Goal: Communication & Community: Answer question/provide support

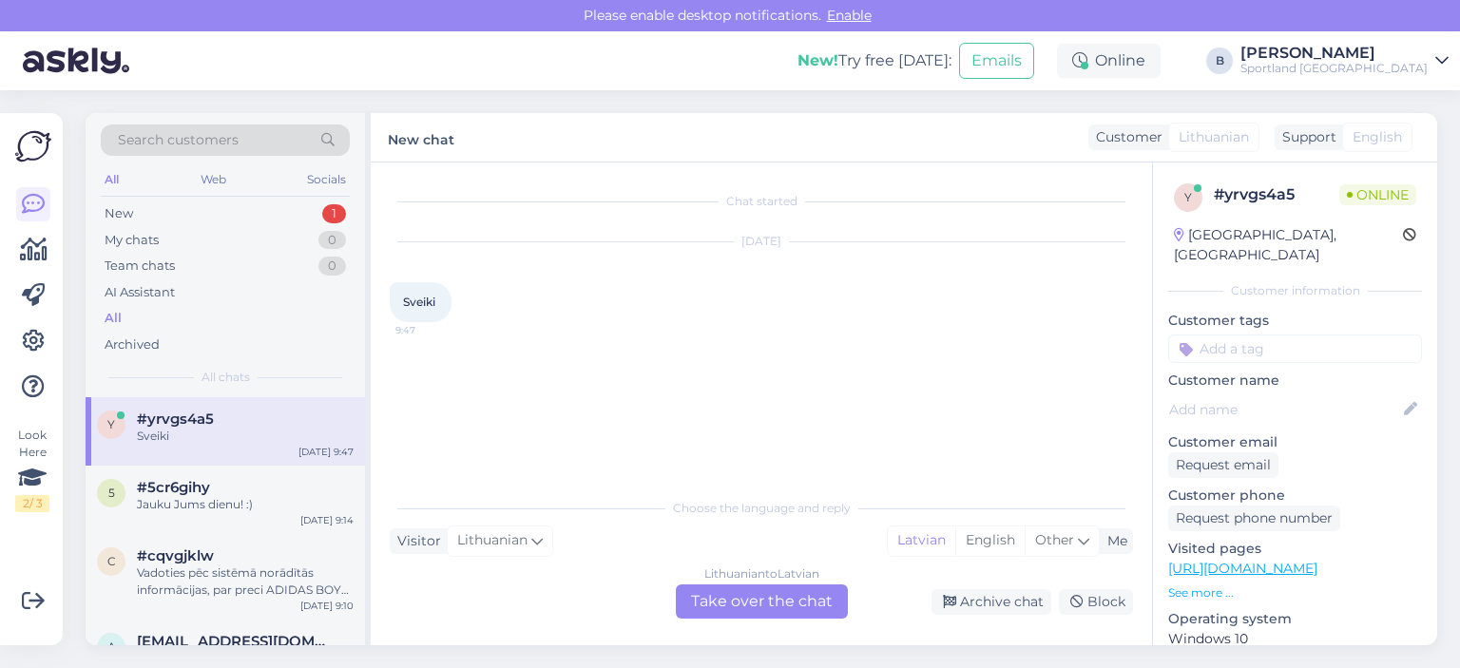
click at [734, 605] on div "Lithuanian to Latvian Take over the chat" at bounding box center [762, 601] width 172 height 34
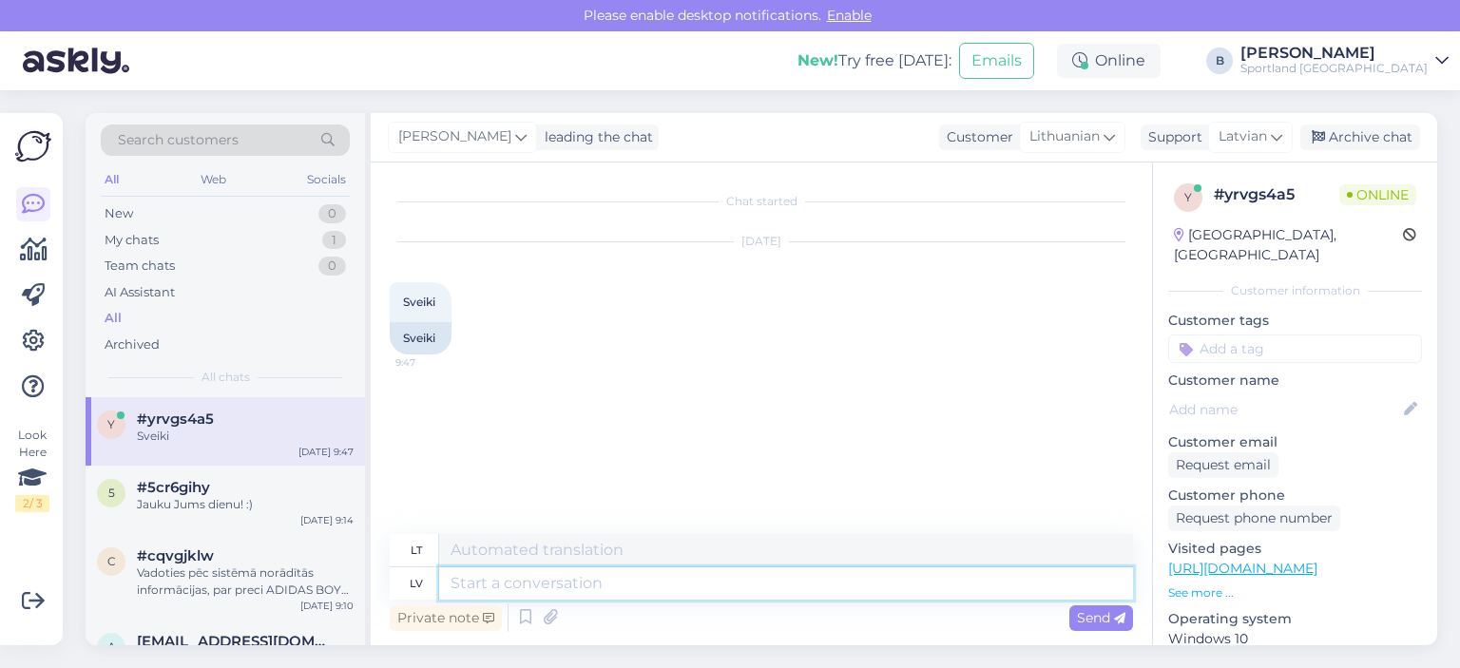
click at [734, 584] on textarea at bounding box center [786, 583] width 694 height 32
type textarea "Sveiki,"
type textarea "Sveiki, kā v"
type textarea "Sveiki, kaip laikaisi?"
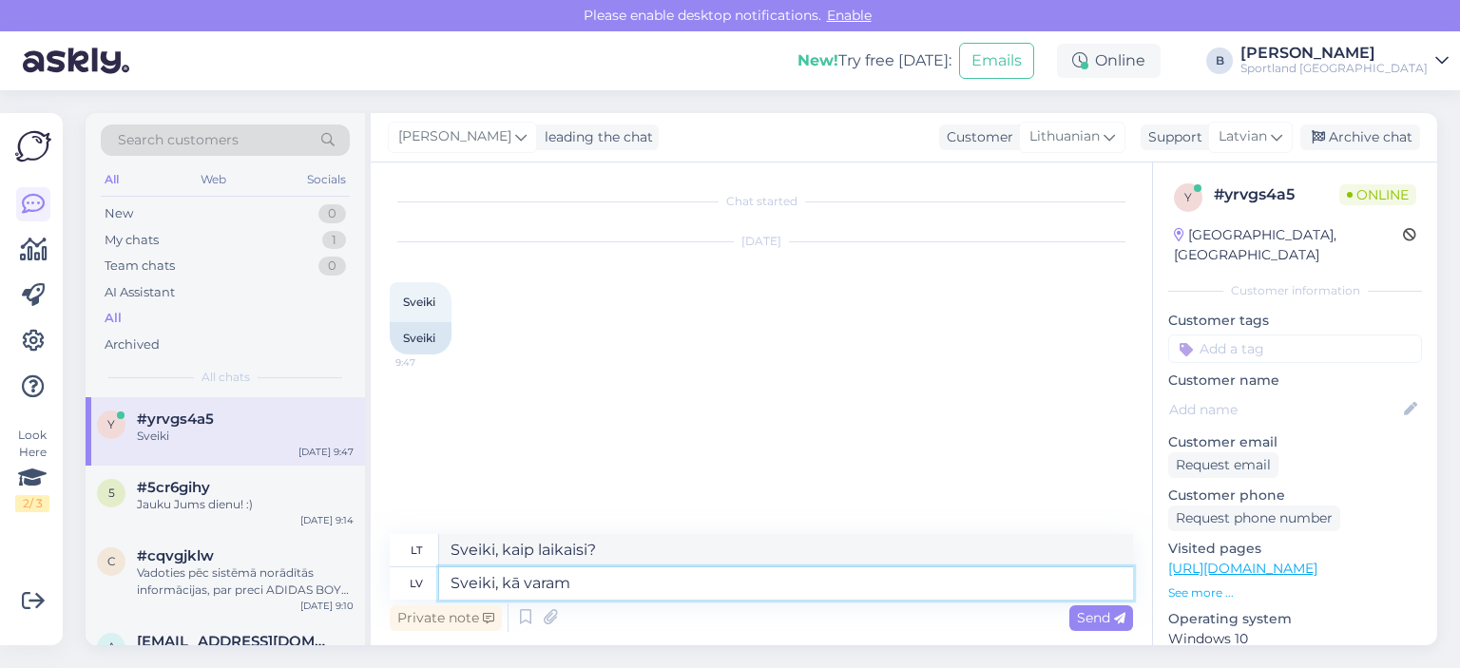
type textarea "Sveiki, kā varam"
type textarea "Sveiki, kaip mes galime"
type textarea "Sveiki, kā varam Jums p"
type textarea "Sveiki, kuo galime Jums padėti?"
type textarea "Sveiki, kā varam Jums palīdzēt?"
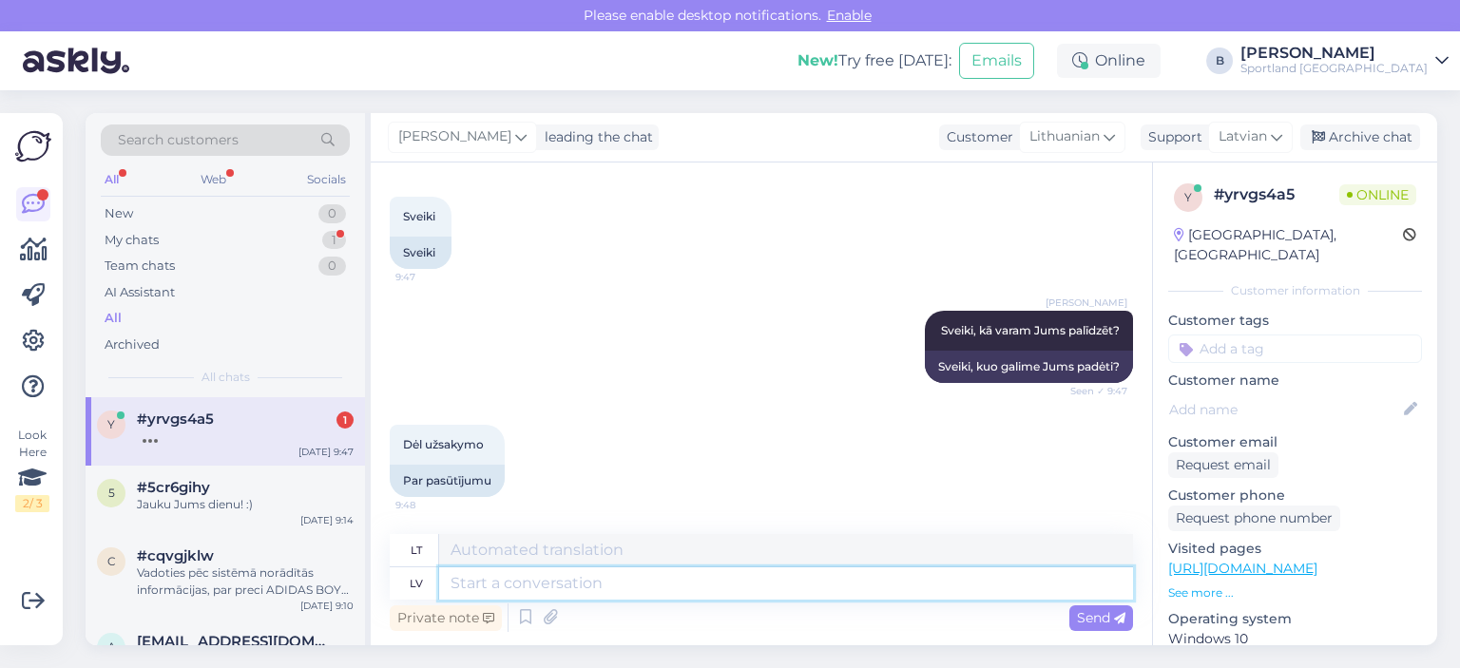
scroll to position [200, 0]
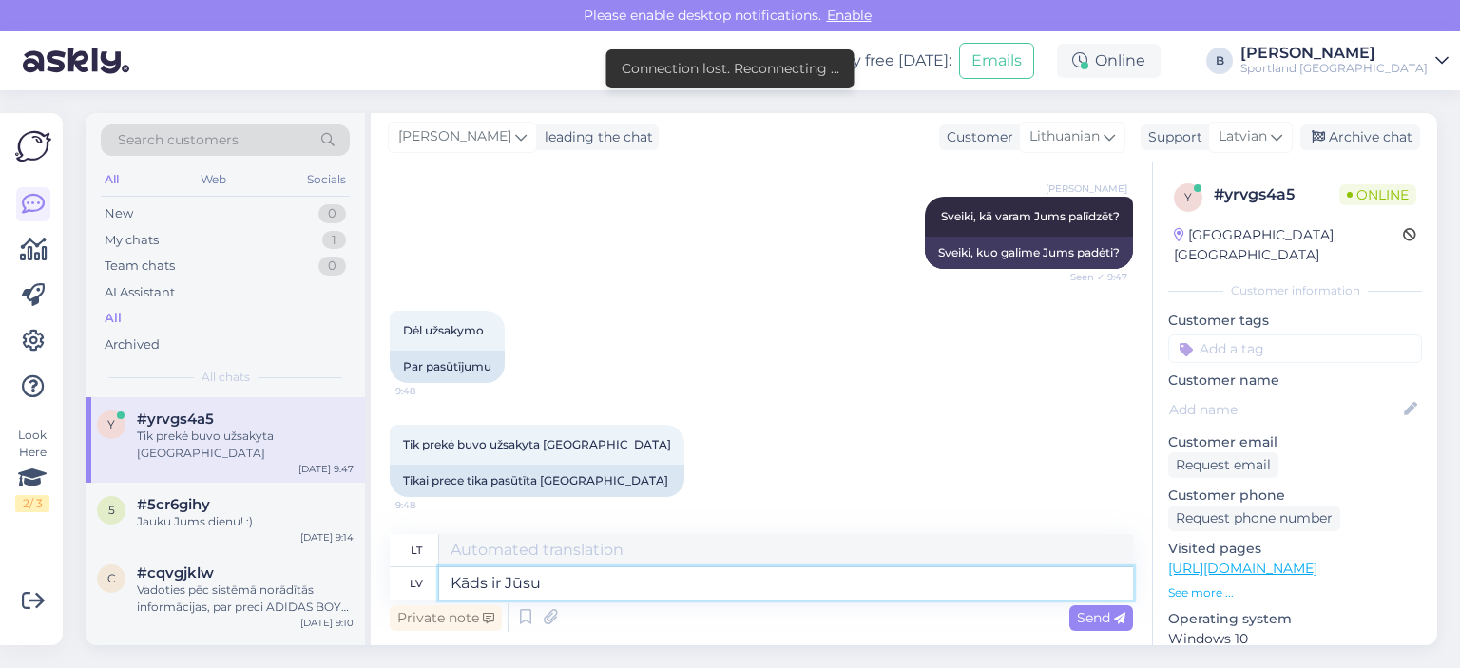
click at [821, 576] on textarea "Kāds ir Jūsu" at bounding box center [786, 583] width 694 height 32
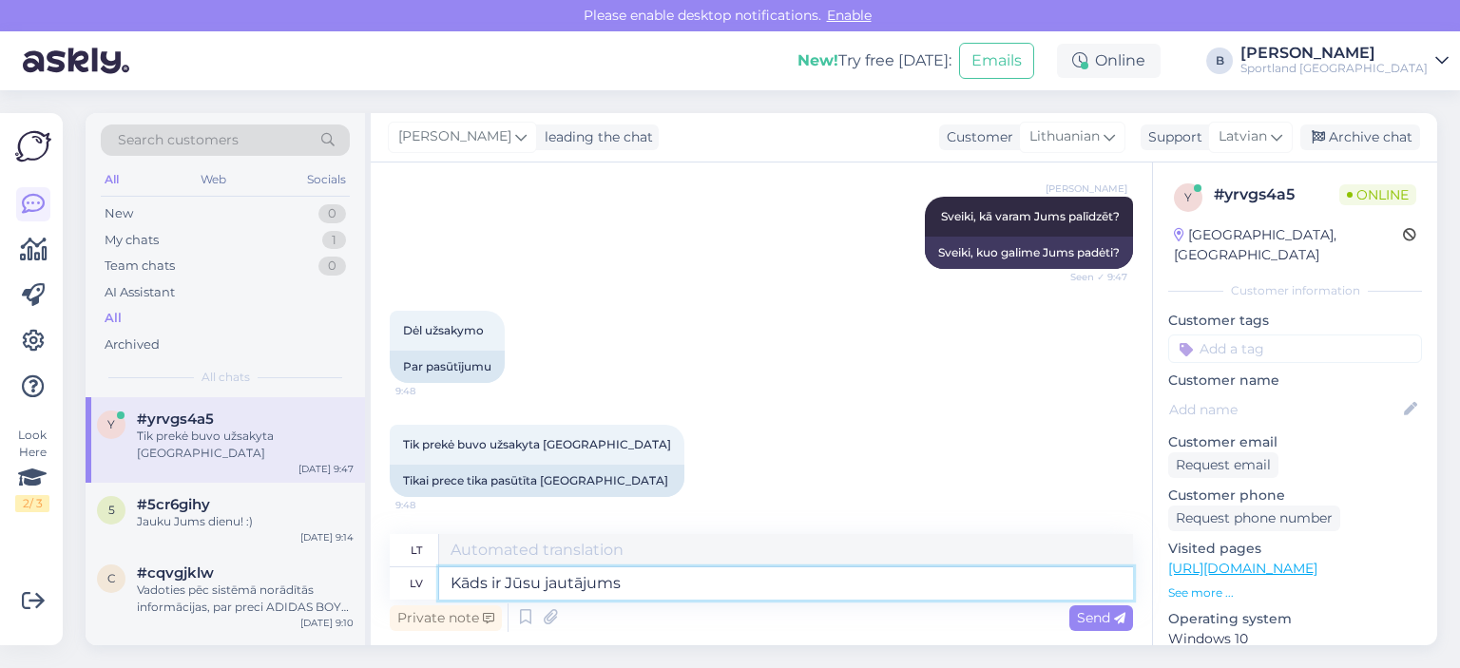
type textarea "Kāds ir Jūsu jautājums?"
type textarea "Koks [PERSON_NAME]?"
type textarea "Kāds ir Jūsu jautājums?"
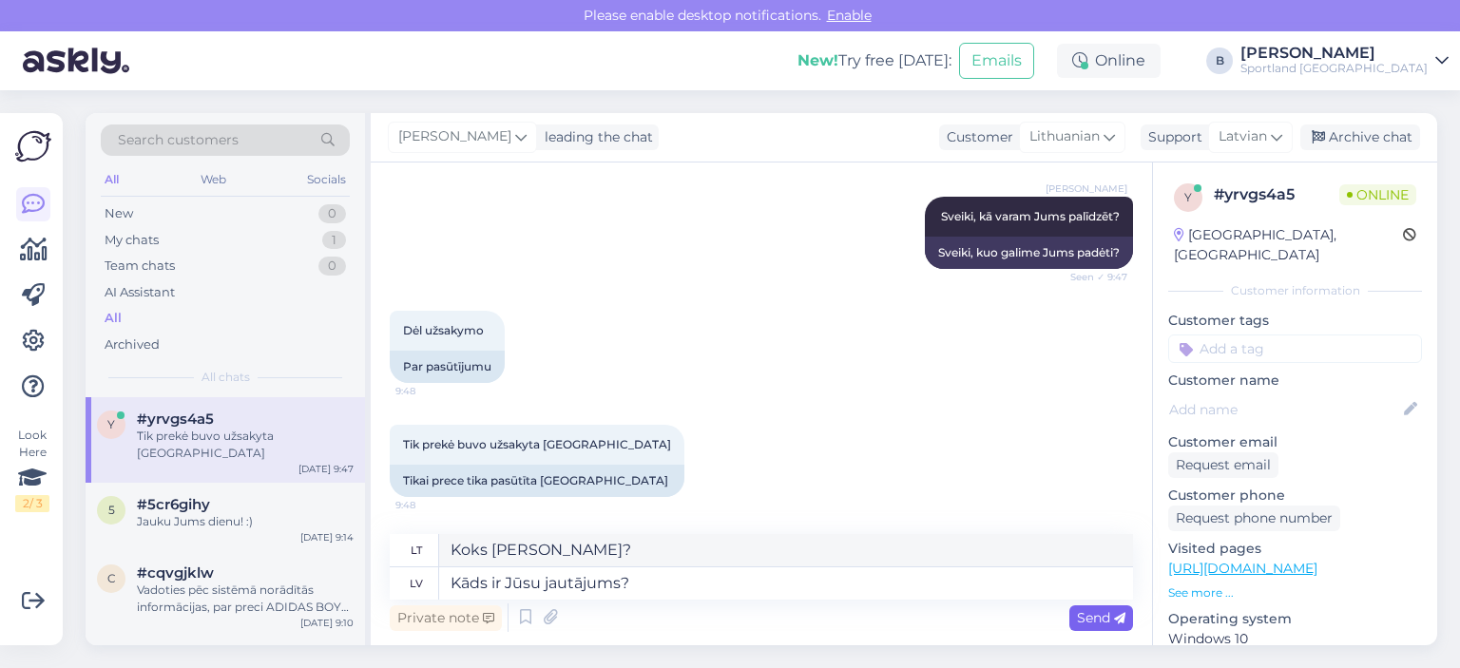
click at [1087, 622] on span "Send" at bounding box center [1101, 617] width 48 height 17
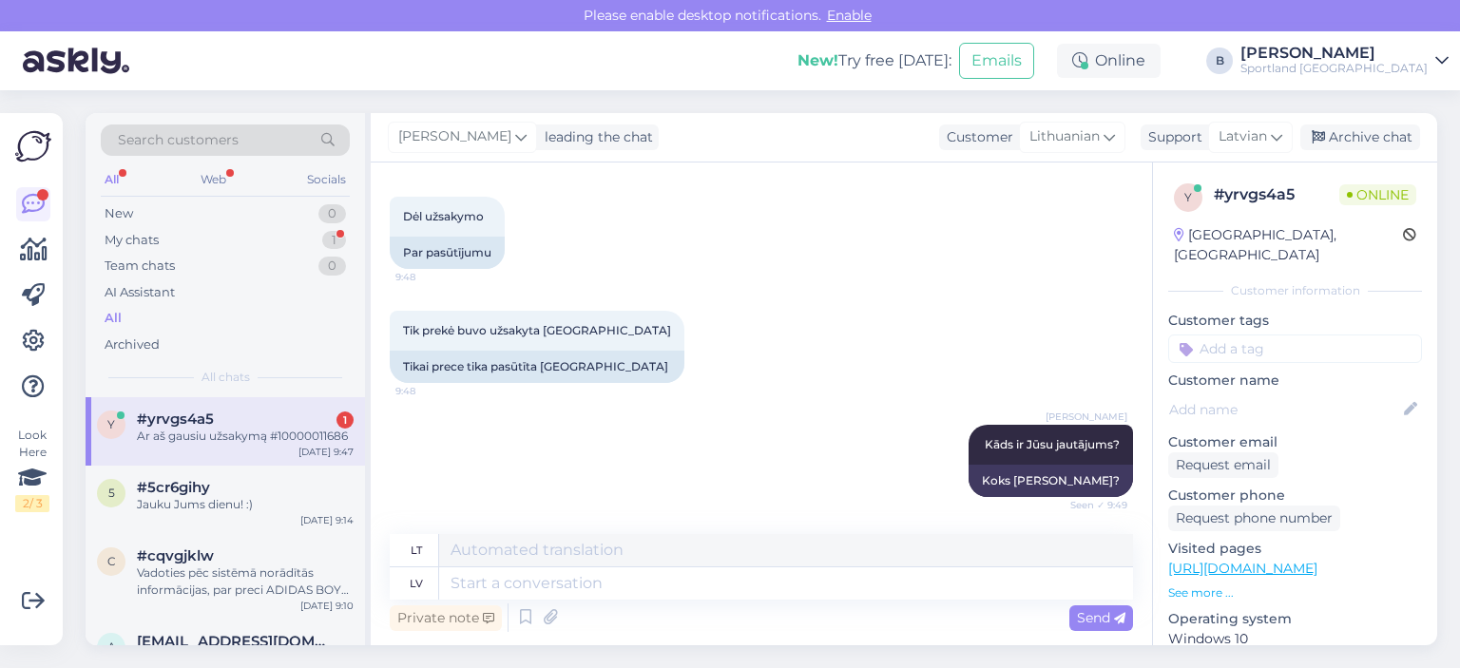
scroll to position [428, 0]
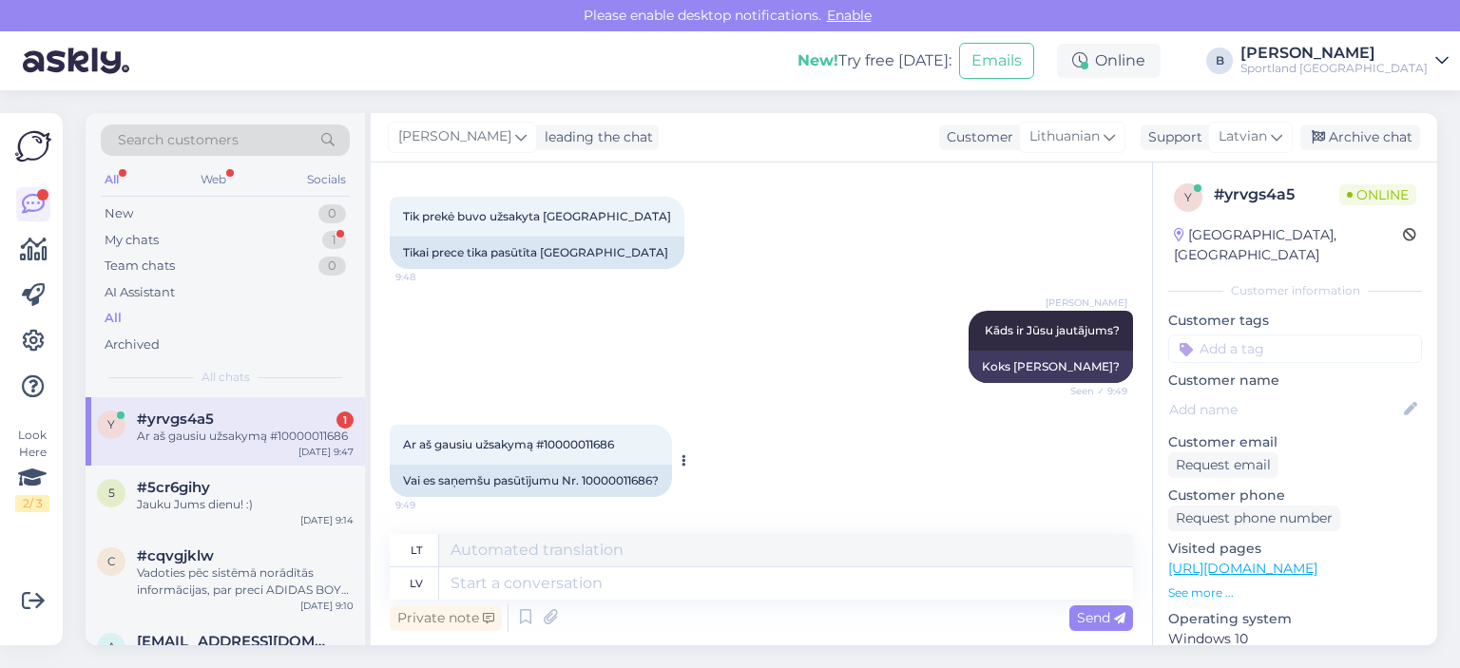
click at [613, 481] on div "Vai es saņemšu pasūtījumu Nr. 10000011686?" at bounding box center [531, 481] width 282 height 32
copy div "10000011686"
click at [624, 588] on textarea at bounding box center [786, 583] width 694 height 32
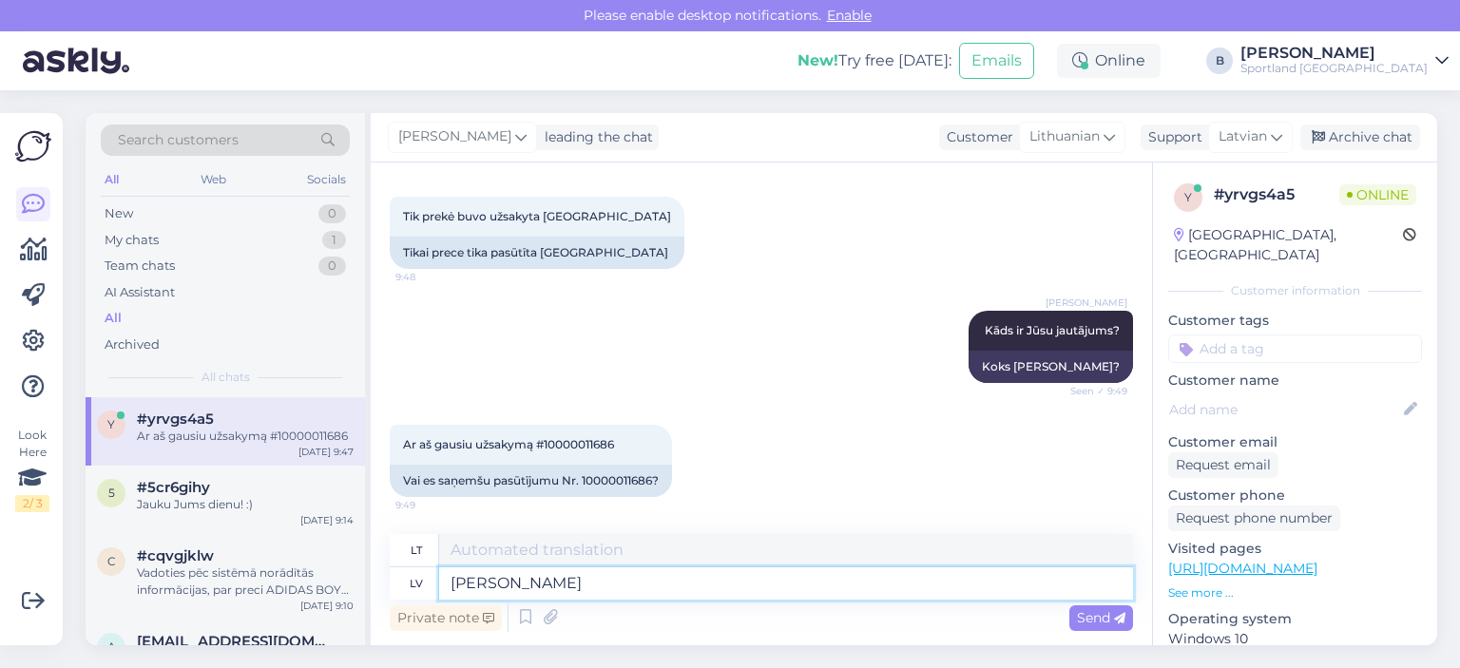
type textarea "[PERSON_NAME]"
type textarea "Patikrinkime."
type textarea "[PERSON_NAME] pasūtījumu"
type textarea "Patikrinkime užsakymą"
type textarea "Pārbaudīsim pasūtījuma statusu."
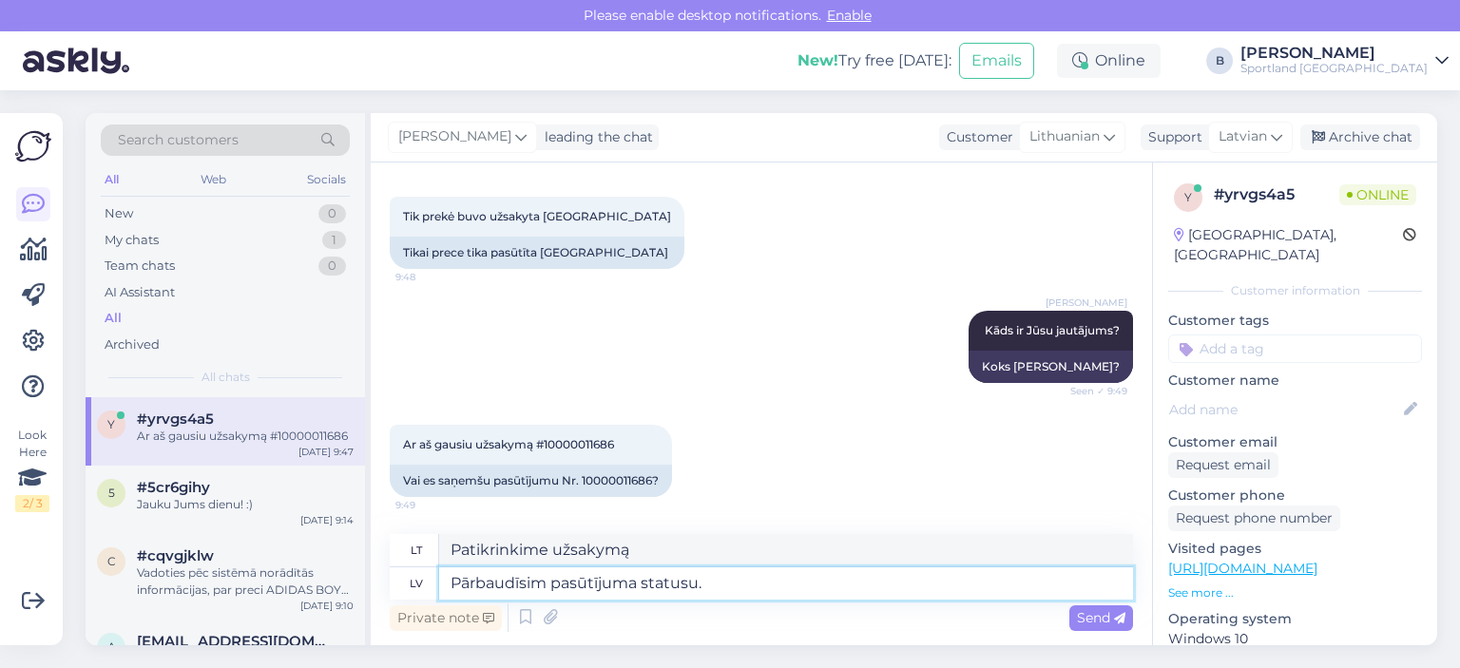
type textarea "Patikrinkime užsakymo būseną."
type textarea "Pārbaudīsim pasūtījuma statusu."
click at [1098, 625] on span "Send" at bounding box center [1101, 617] width 48 height 17
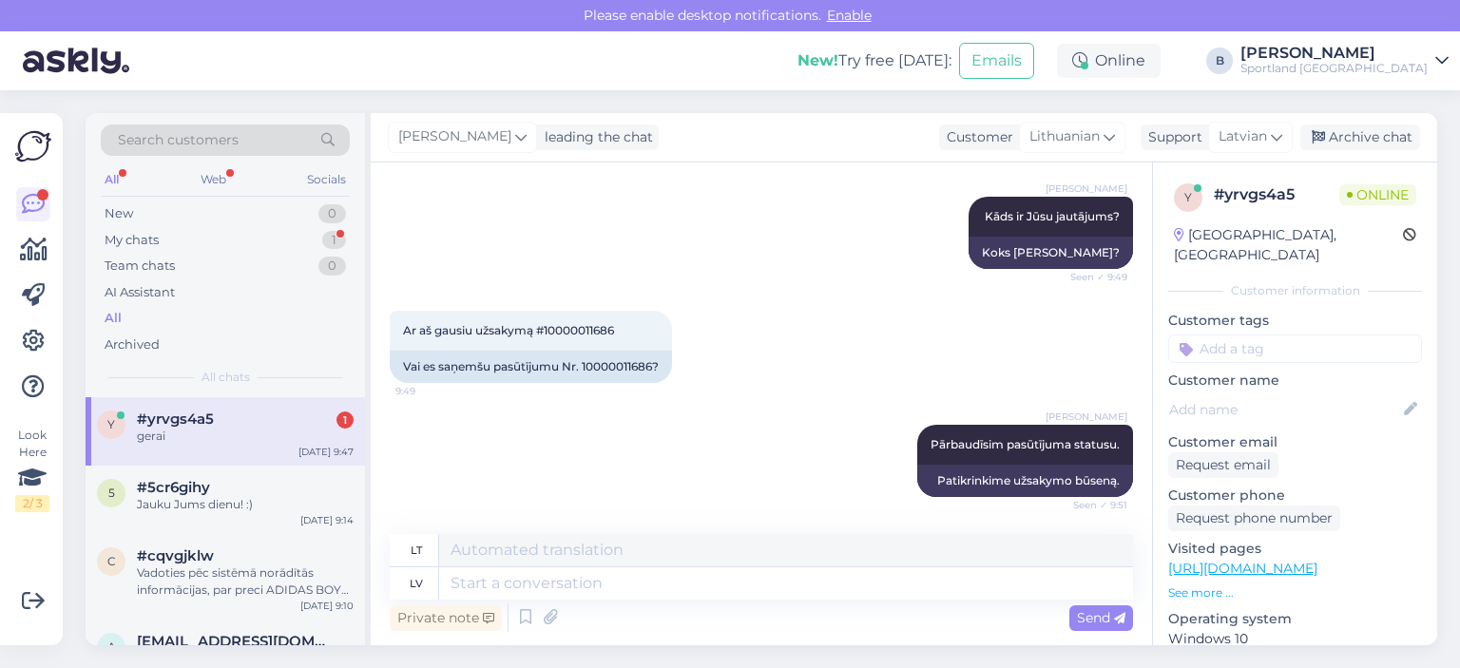
scroll to position [656, 0]
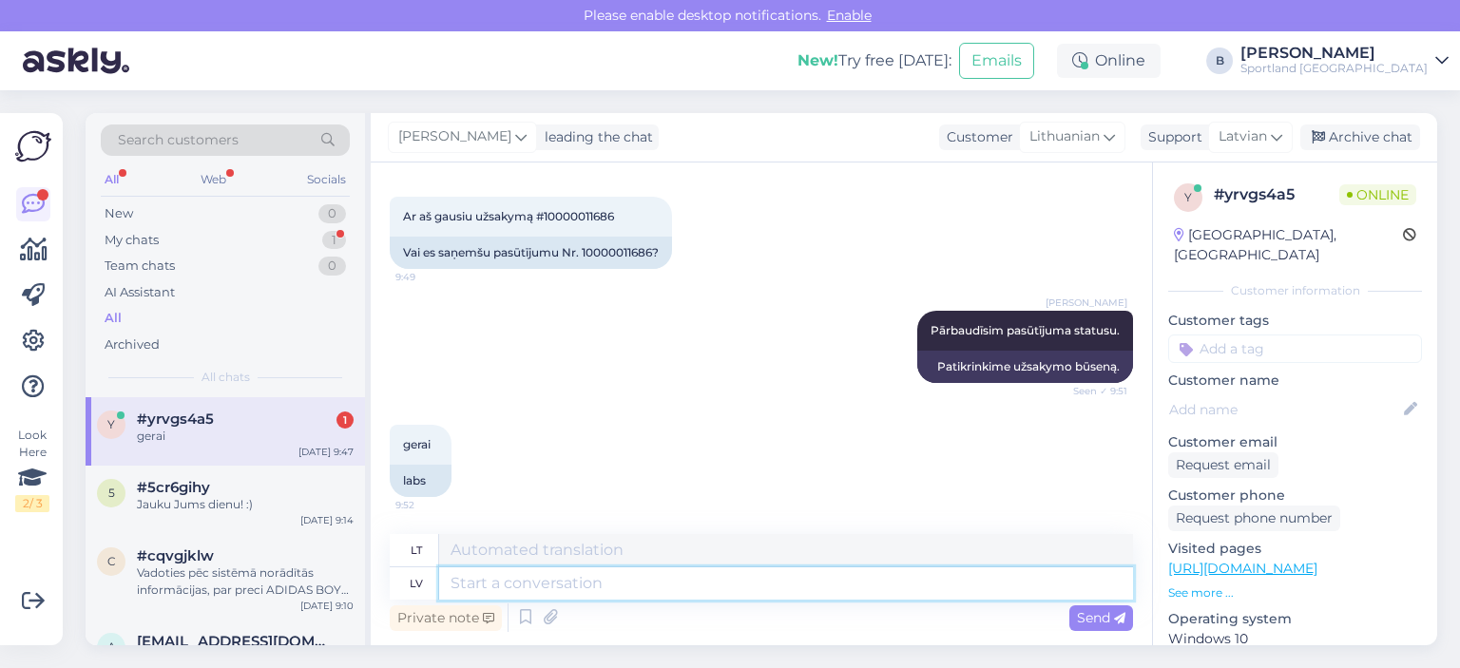
click at [574, 577] on textarea at bounding box center [786, 583] width 694 height 32
type textarea "Vadoties p"
type textarea "[DEMOGRAPHIC_DATA]"
type textarea "Vadoties pēc sistēmā n"
type textarea "Vadovaujamas sistemos"
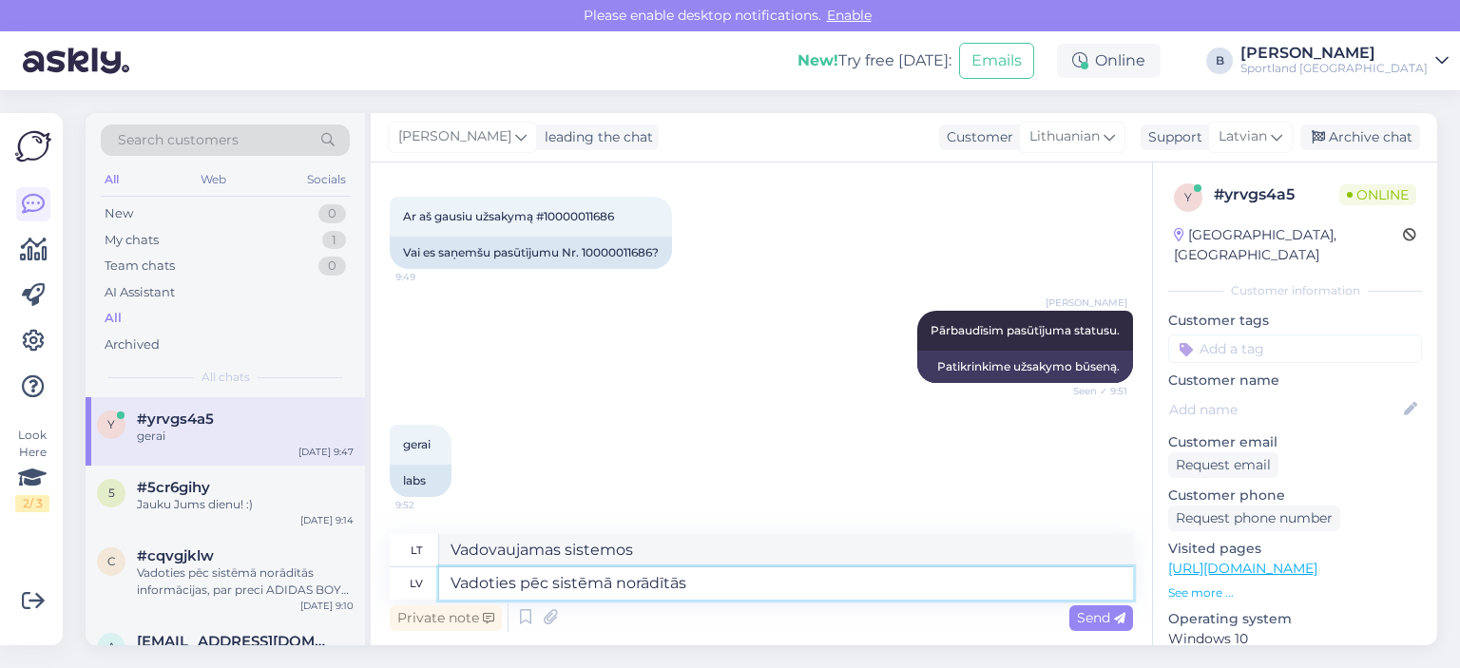
type textarea "Vadoties pēc sistēmā norādītās i"
type textarea "Remiantis tuo, kas nurodyta sistemoje"
type textarea "Vadoties pēc sistēmā norādītās informācijas, re"
type textarea "Remiantis sistemoje pateikta informacija,"
type textarea "Vadoties pēc sistēmā norādītās informācijas, redzam, ka"
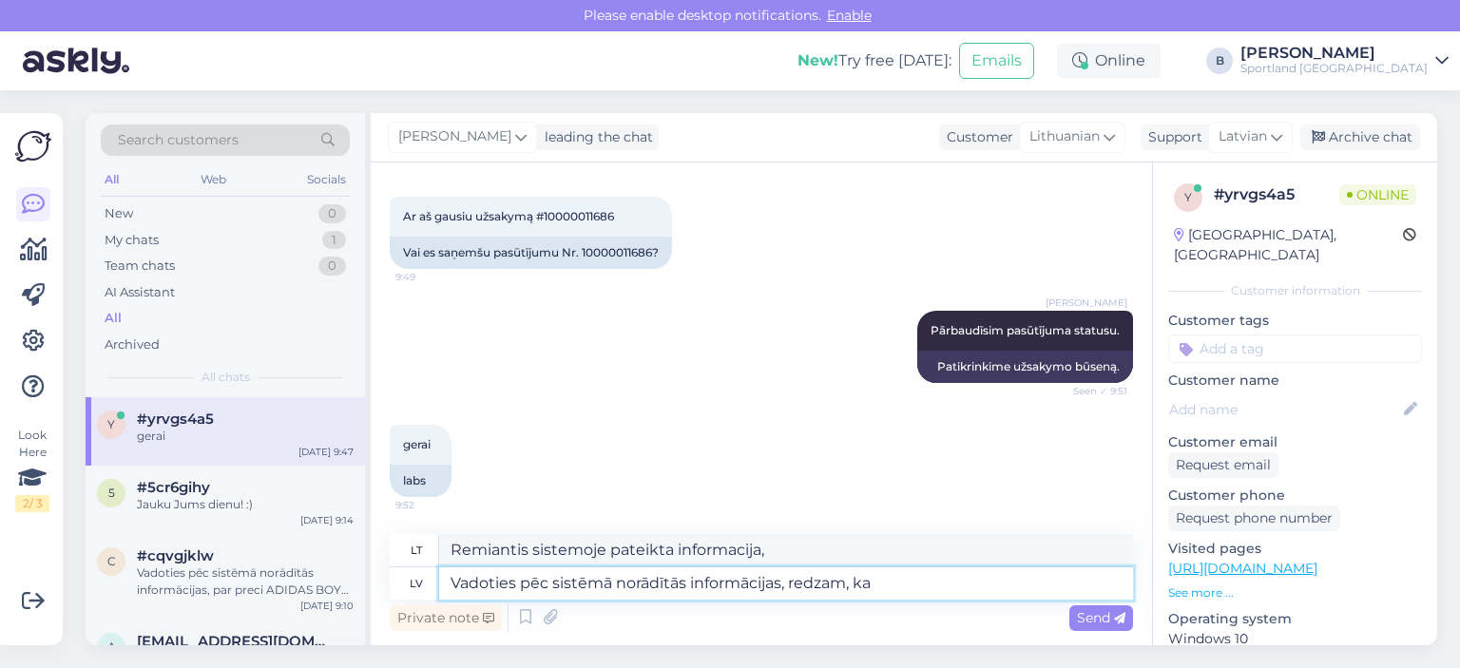
type textarea "Remiantis sistemos pateikta informacija, matome, kad"
type textarea "Vadoties pēc sistēmā norādītās informācijas, redzam, ka"
type textarea "Remiantis sistemoje pateikta informacija, matome, kad"
type textarea "Vadoties pēc sistēmā norādītās informācijas, redzam, ka Jums ir"
type textarea "Remiantis sistemoje pateikta informacija, matome, kad turite"
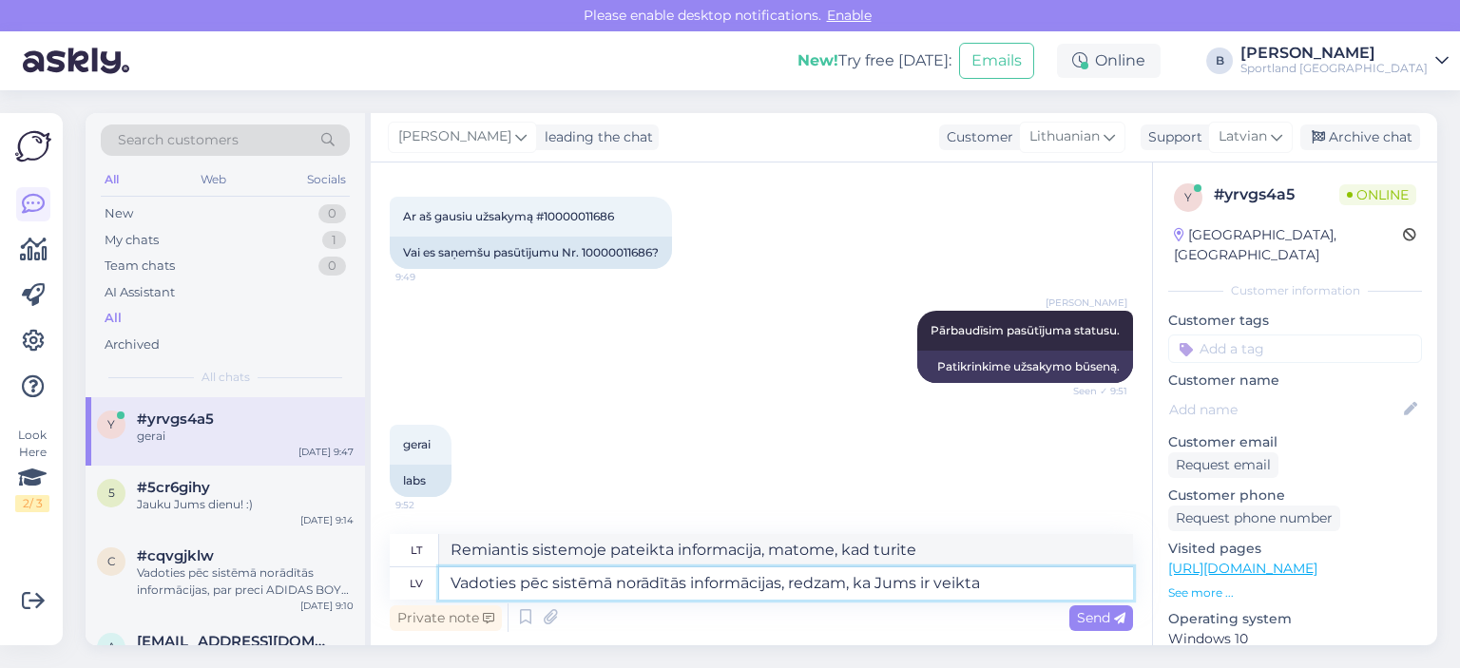
type textarea "Vadoties pēc sistēmā norādītās informācijas, redzam, ka Jums ir veikta"
type textarea "Remiantis sistemoje pateikta informacija, matome, kad buvote"
type textarea "Vadoties pēc sistēmā norādītās informācijas, redzam, ka Jums ir veikta naudas a"
type textarea "Remiantis sistemoje pateikta informacija, matome, kad jums buvo sumokėta."
type textarea "Vadoties pēc sistēmā norādītās informācijas, redzam, ka Jums ir veikta naudas a…"
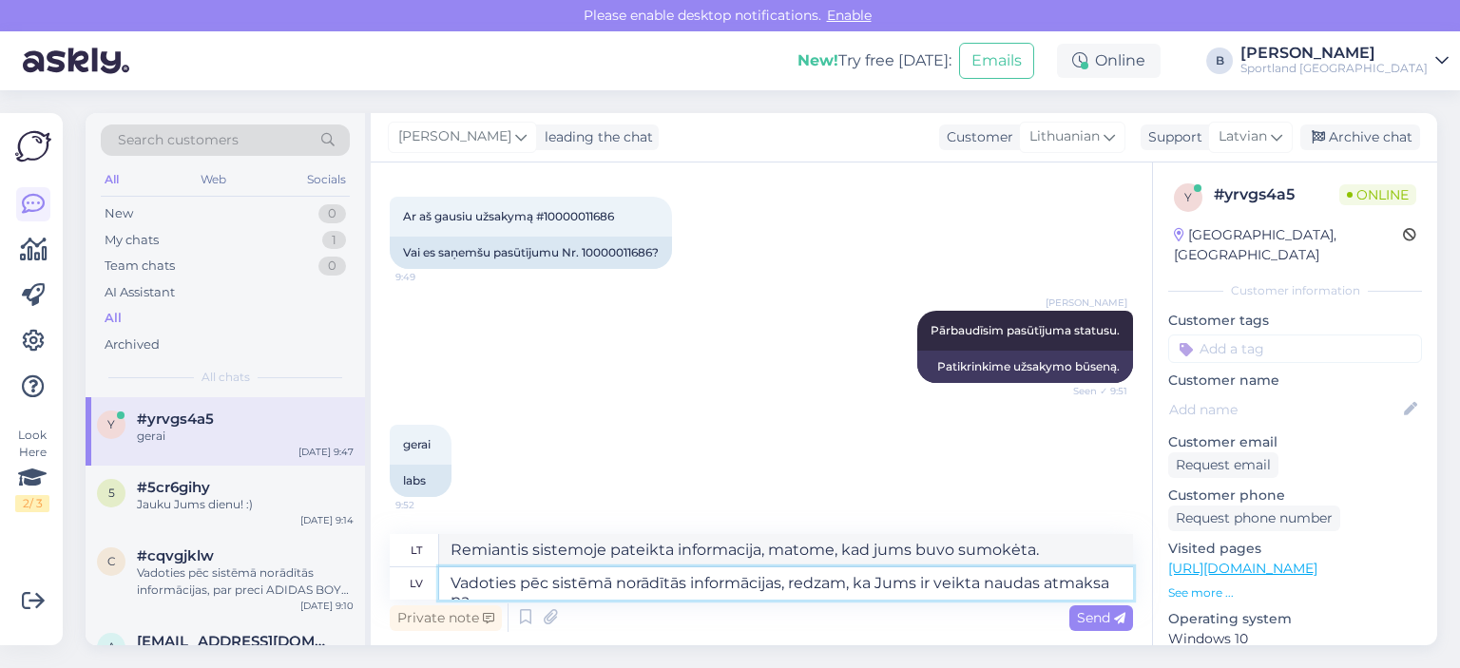
scroll to position [673, 0]
type textarea "Remiantis sistemoje pateikta informacija, matome, kad jums buvo grąžinti piniga…"
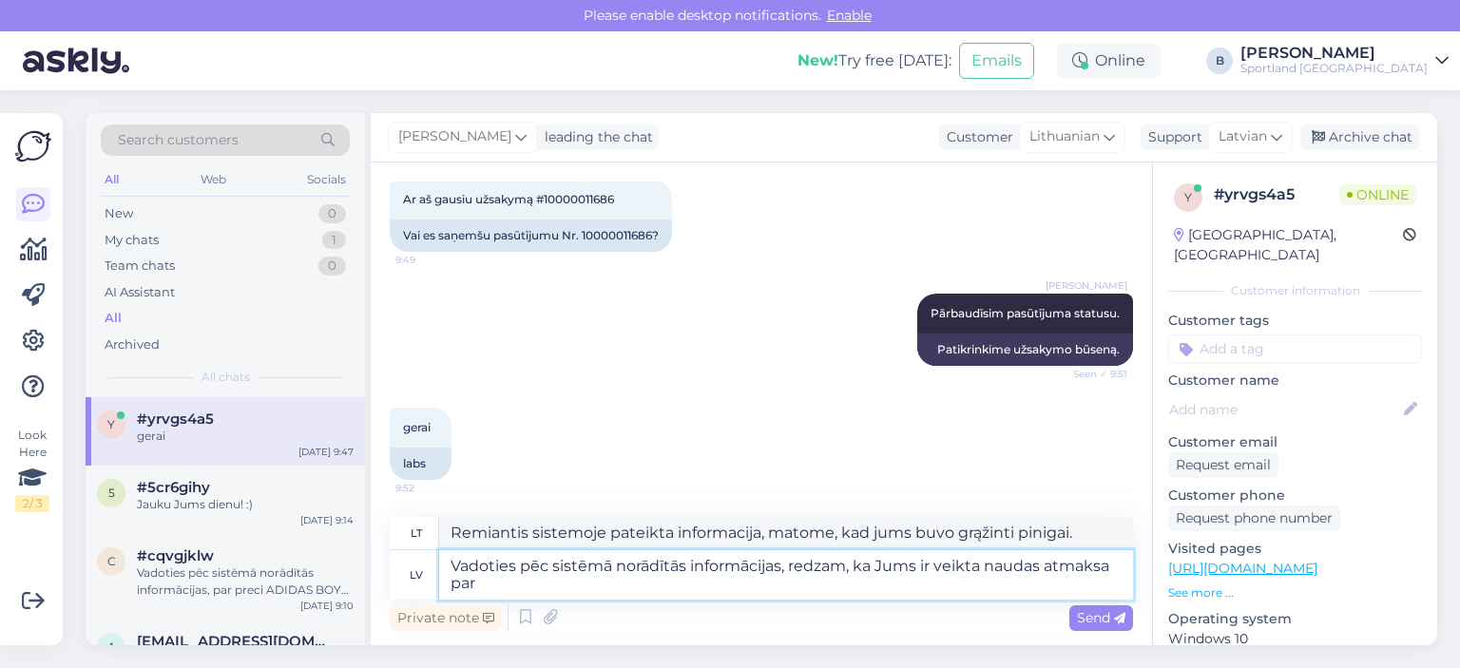
type textarea "Vadoties pēc sistēmā norādītās informācijas, redzam, ka Jums ir veikta naudas a…"
type textarea "Remiantis sistemoje pateikta informacija, matome, kad jums buvo grąžinti piniga…"
type textarea "Vadoties pēc sistēmā norādītās informācijas, redzam, ka Jums ir veikta naudas a…"
type textarea "Remiantis sistemoje pateikta informacija, matome, kad jums buvo grąžinti piniga…"
type textarea "Vadoties pēc sistēmā norādītās informācijas, redzam, ka Jums ir veikta naudas a…"
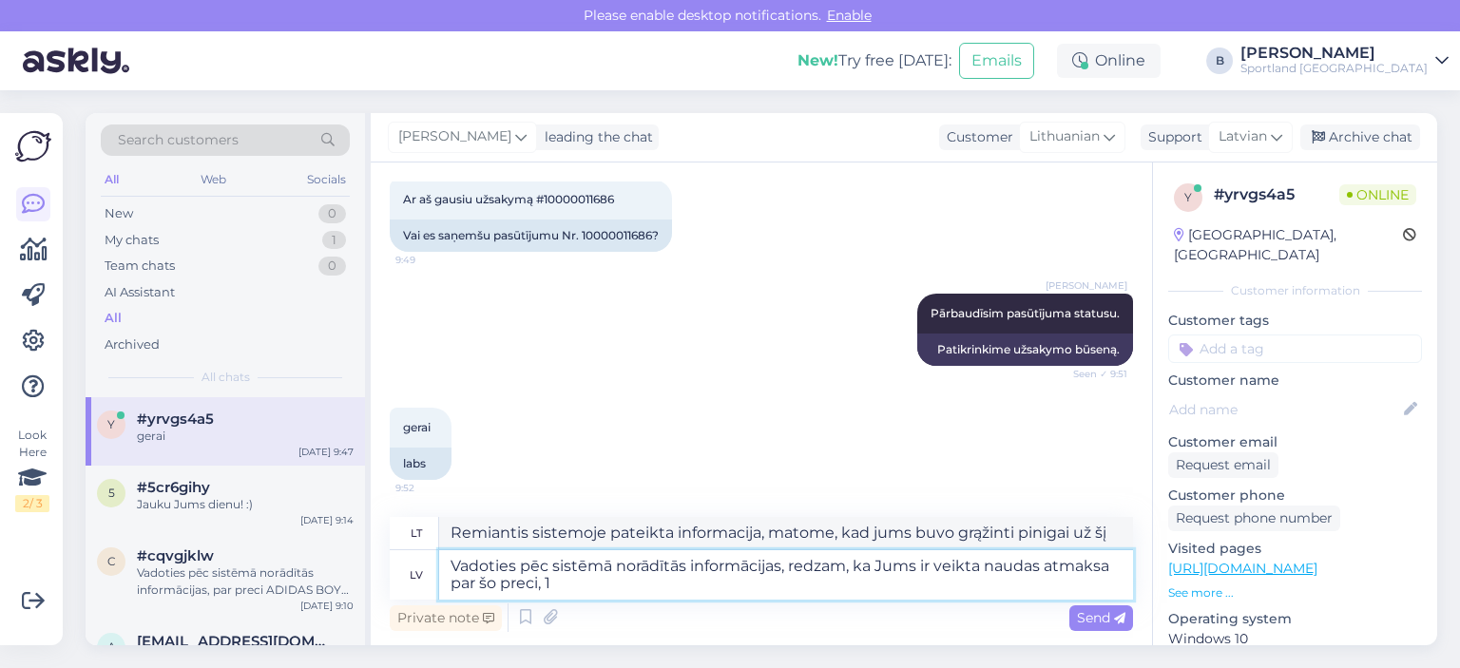
type textarea "Remiantis sistemoje pateikta informacija, matome, kad jums buvo grąžinti piniga…"
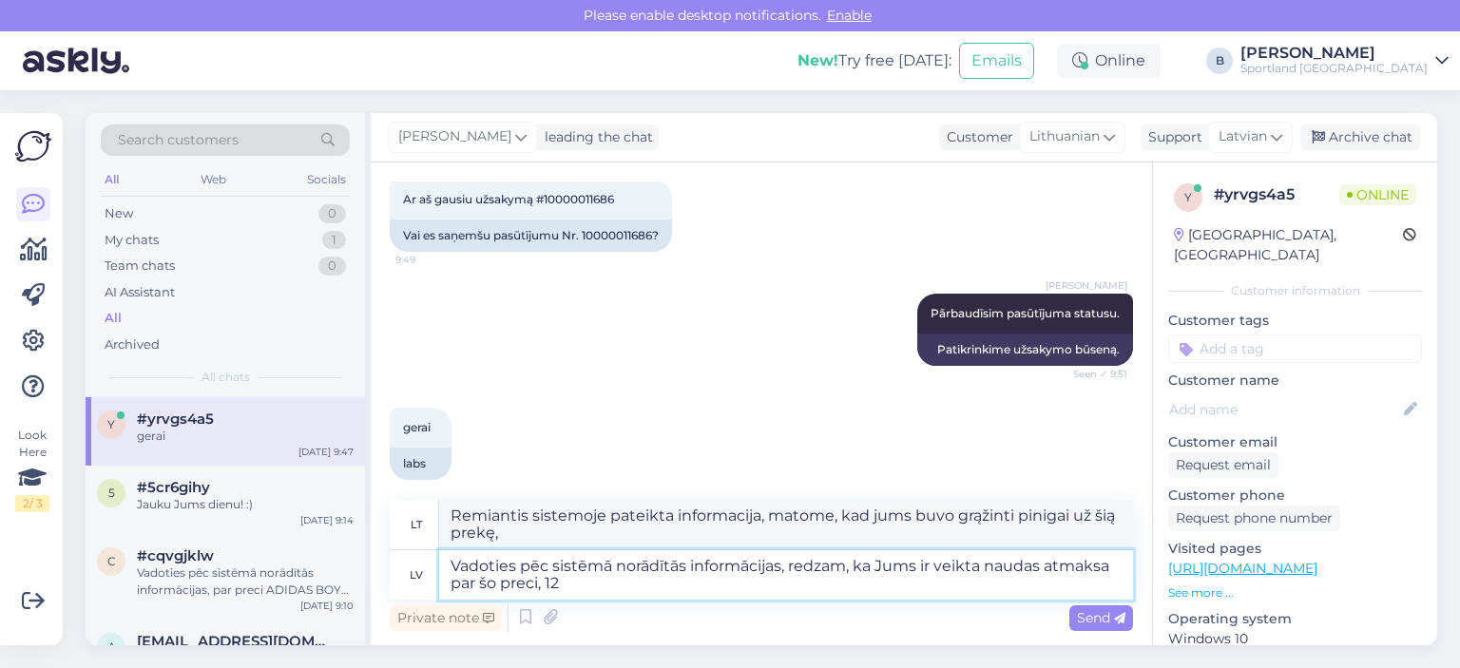
scroll to position [676, 0]
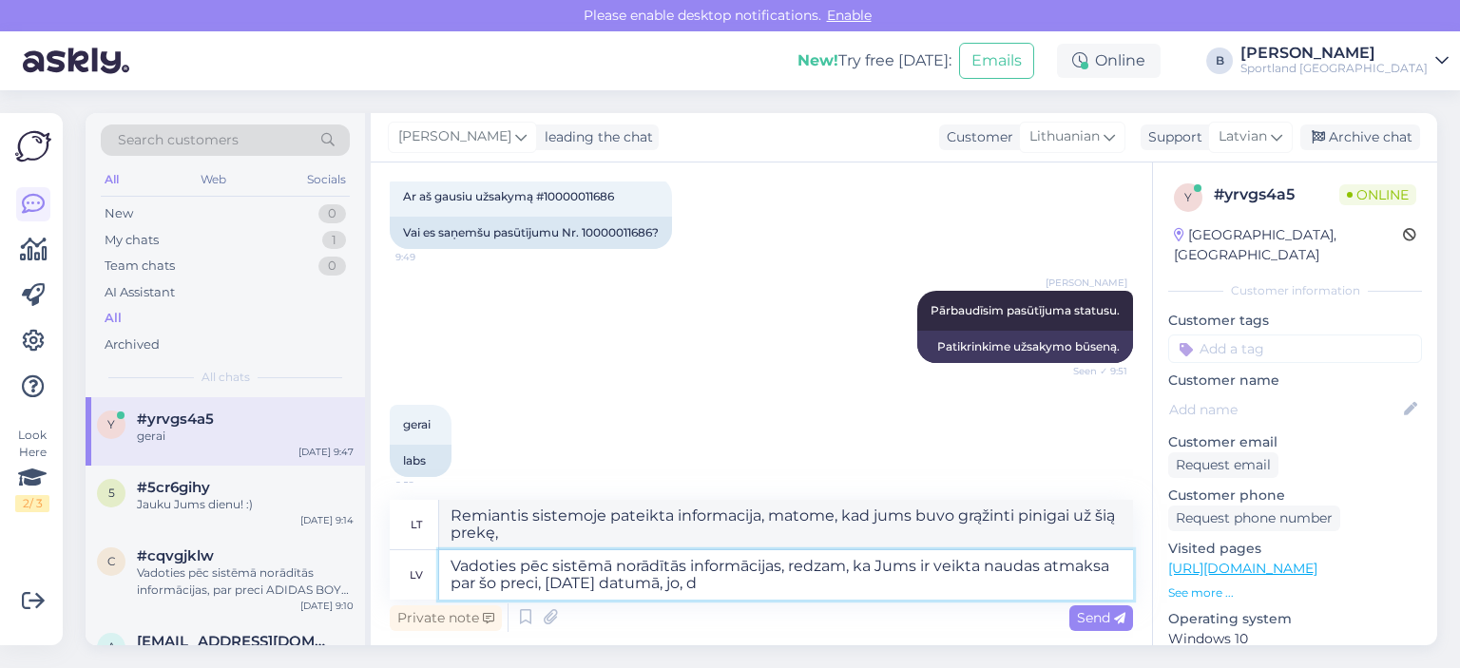
type textarea "Vadoties pēc sistēmā norādītās informācijas, redzam, ka Jums ir veikta naudas a…"
type textarea "Remiantis sistemoje pateikta informacija, matome, kad Jums buvo grąžinti piniga…"
type textarea "Vadoties pēc sistēmā norādītās informācijas, redzam, ka Jums ir veikta naudas a…"
type textarea "Remiantis sistemoje pateikta informacija, matome, kad Jums buvo grąžinti piniga…"
type textarea "Vadoties pēc sistēmā norādītās informācijas, redzam, ka Jums ir veikta naudas a…"
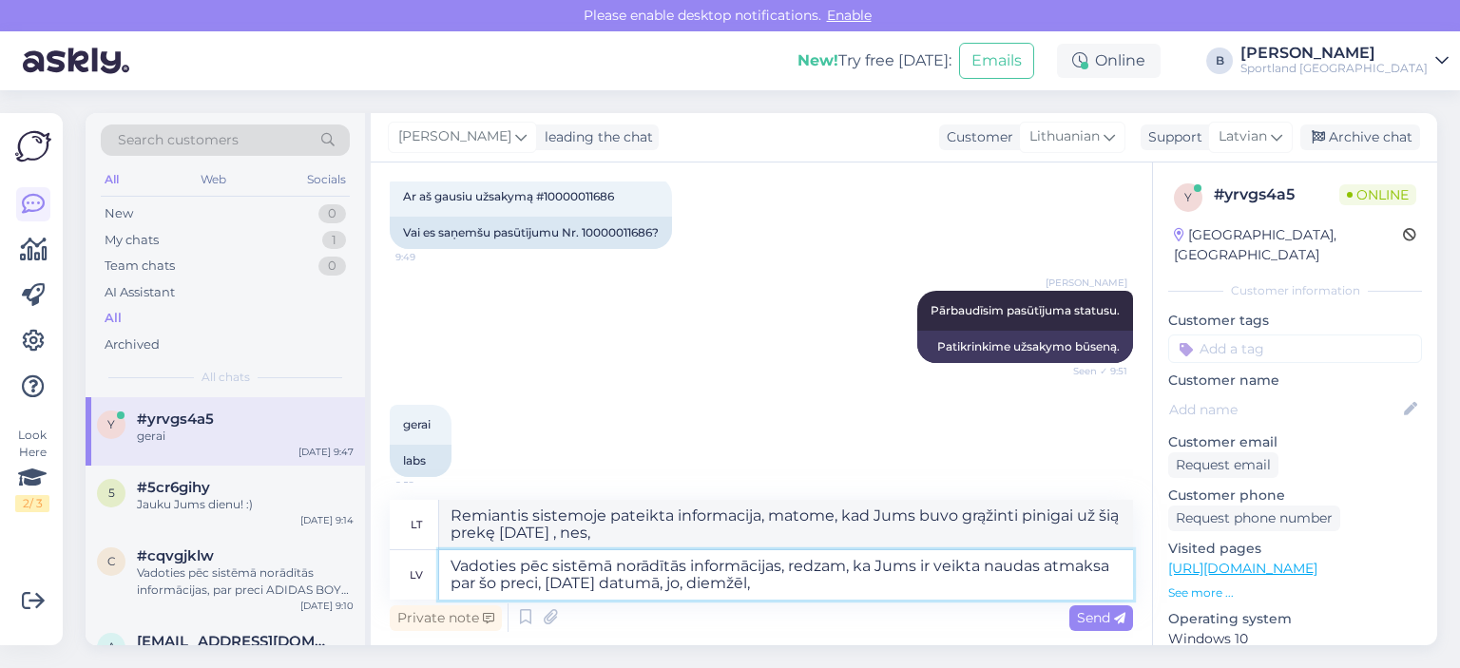
type textarea "Remiantis sistemoje pateikta informacija, matome, kad Jums buvo grąžinti piniga…"
type textarea "Vadoties pēc sistēmā norādītās informācijas, redzam, ka Jums ir veikta naudas a…"
type textarea "Remiantis sistemoje pateikta informacija, matome, kad Jums buvo grąžinti piniga…"
type textarea "Vadoties pēc sistēmā norādītās informācijas, redzam, ka Jums ir veikta naudas a…"
type textarea "Remiantis sistemoje pateikta informacija, matome, kad Jums buvo grąžinti piniga…"
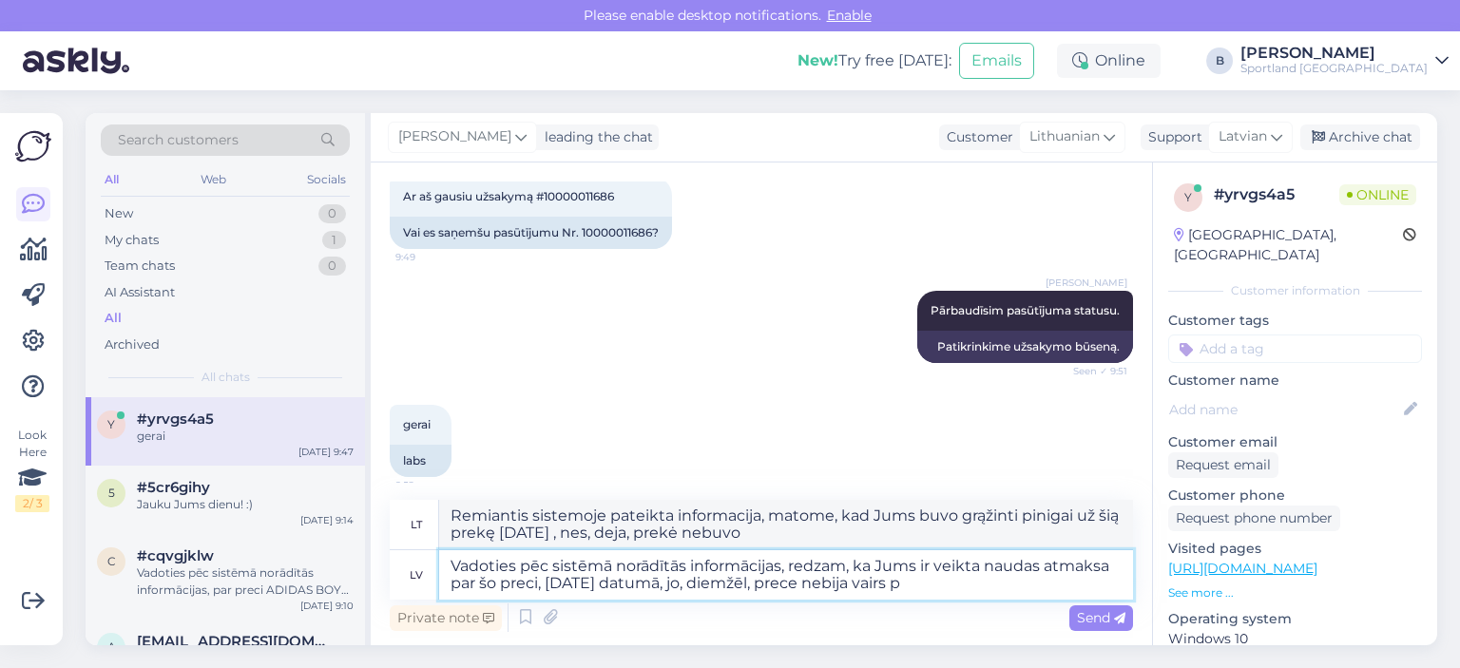
type textarea "Vadoties pēc sistēmā norādītās informācijas, redzam, ka Jums ir veikta naudas a…"
type textarea "Remiantis sistemoje pateikta informacija, matome, kad Jums buvo grąžinti piniga…"
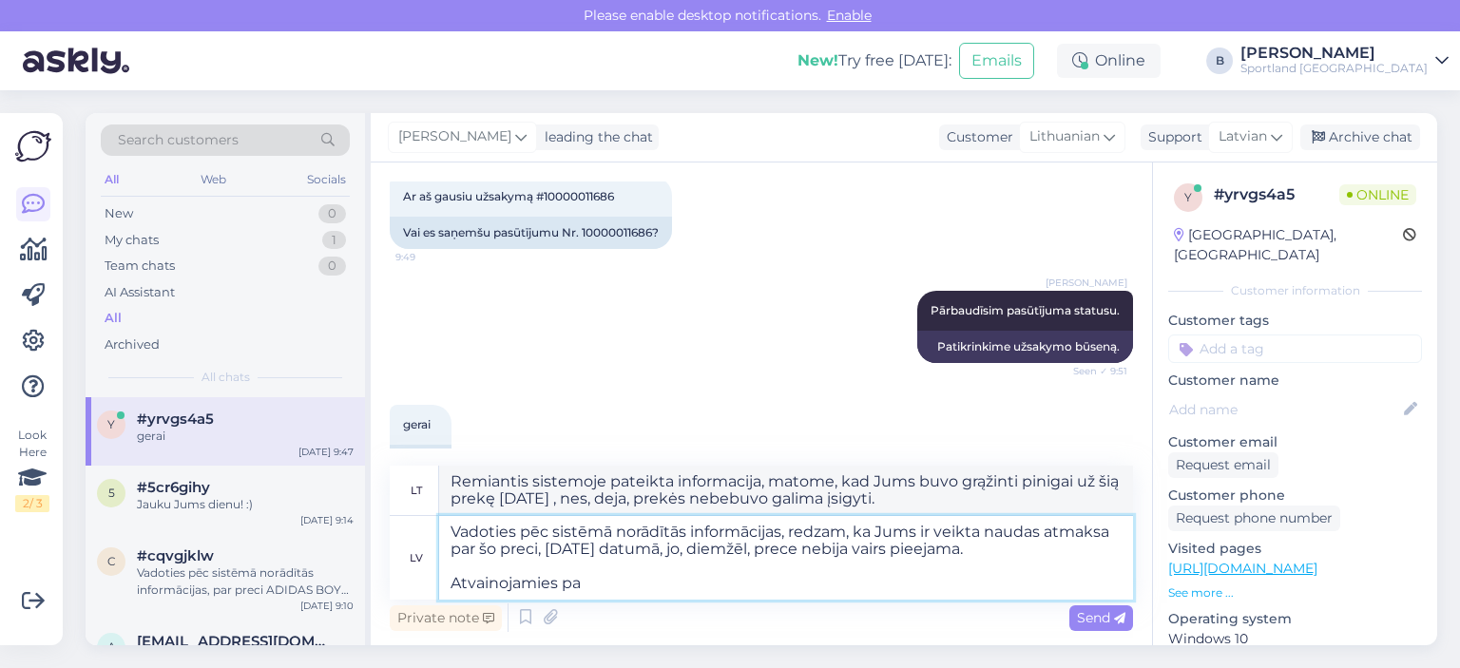
type textarea "Vadoties pēc sistēmā norādītās informācijas, redzam, ka Jums ir veikta naudas a…"
type textarea "Remiantis sistemoje pateikta informacija, matome, kad Jums buvo grąžinti piniga…"
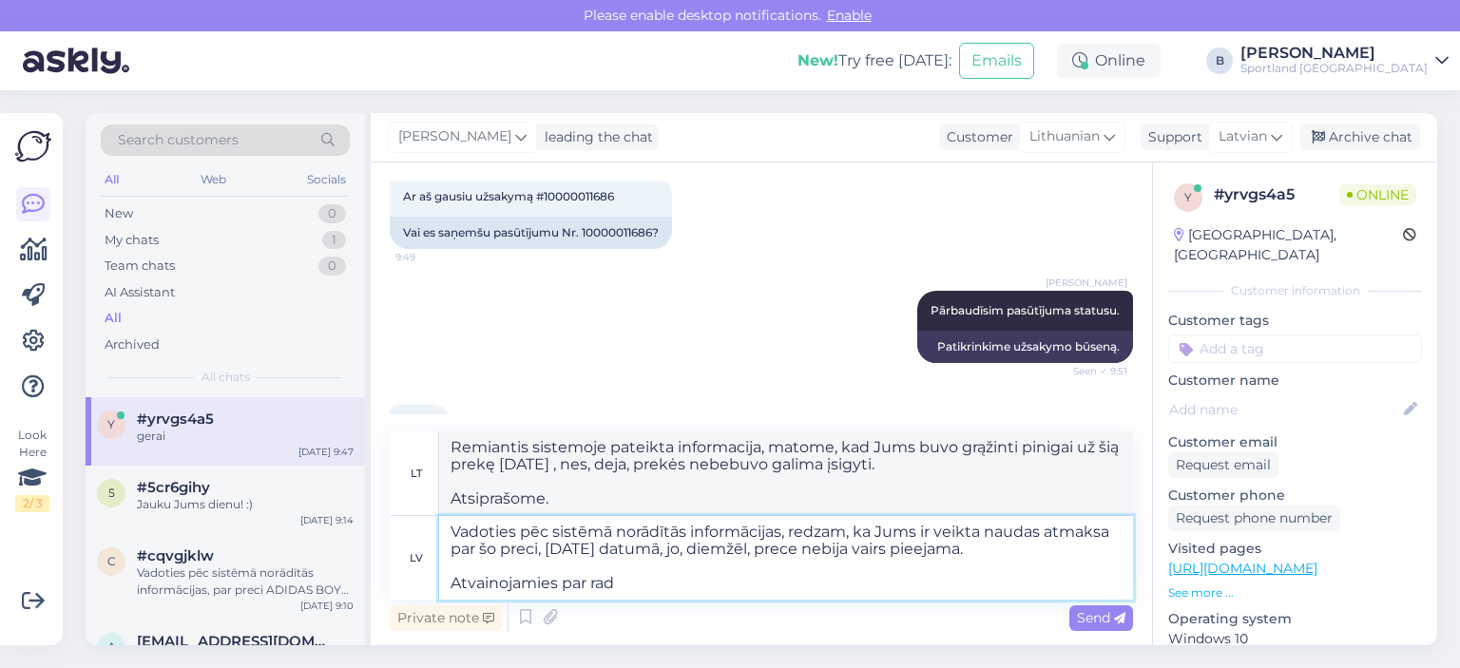
type textarea "Vadoties pēc sistēmā norādītās informācijas, redzam, ka Jums ir veikta naudas a…"
type textarea "Remiantis sistemoje pateikta informacija, matome, kad Jums buvo grąžinti piniga…"
type textarea "Vadoties pēc sistēmā norādītās informācijas, redzam, ka Jums ir veikta naudas a…"
type textarea "Remiantis sistemoje pateikta informacija, matome, kad Jums buvo grąžinti piniga…"
type textarea "Vadoties pēc sistēmā norādītās informācijas, redzam, ka Jums ir veikta naudas a…"
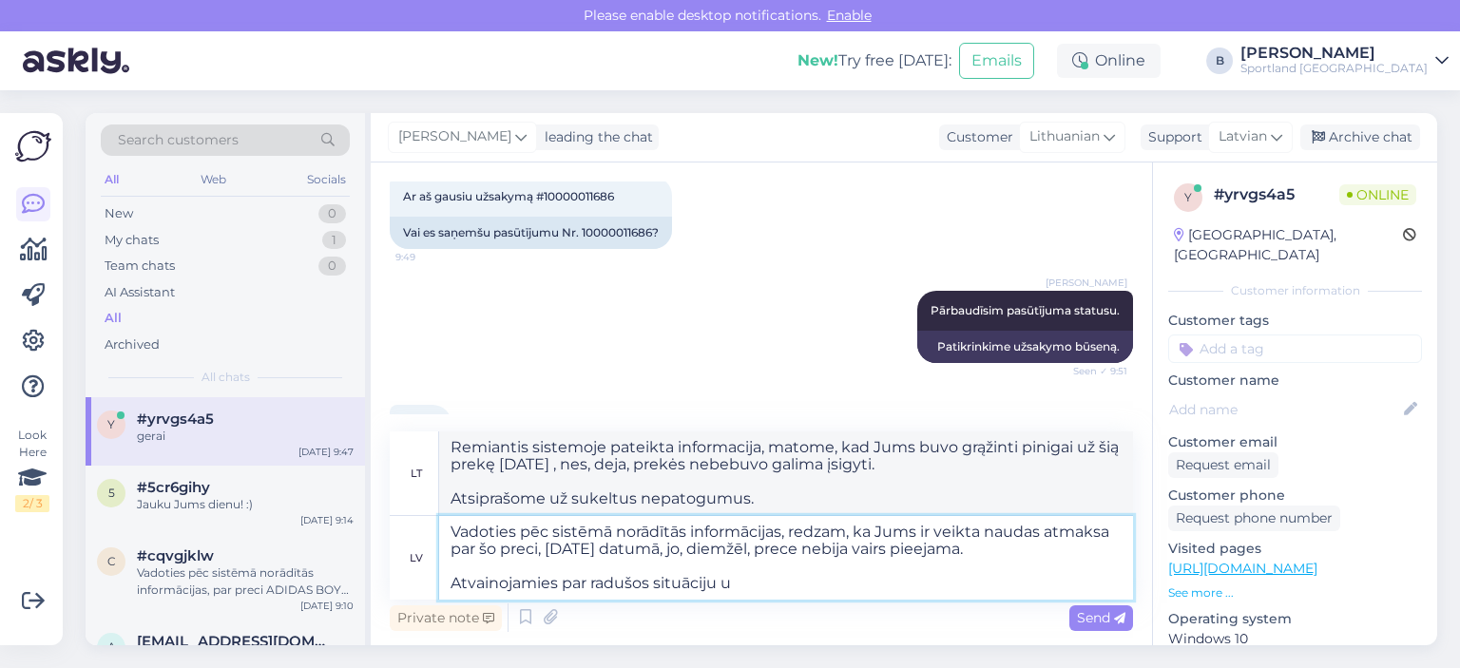
type textarea "Remiantis sistemoje pateikta informacija, matome, kad Jums buvo grąžinti piniga…"
type textarea "Vadoties pēc sistēmā norādītās informācijas, redzam, ka Jums ir veikta naudas a…"
type textarea "Remiantis sistemoje pateikta informacija, matome, kad Jums buvo grąžinti piniga…"
type textarea "Vadoties pēc sistēmā norādītās informācijas, redzam, ka Jums ir veikta naudas a…"
type textarea "Remiantis sistemoje pateikta informacija, matome, kad Jums buvo grąžinti piniga…"
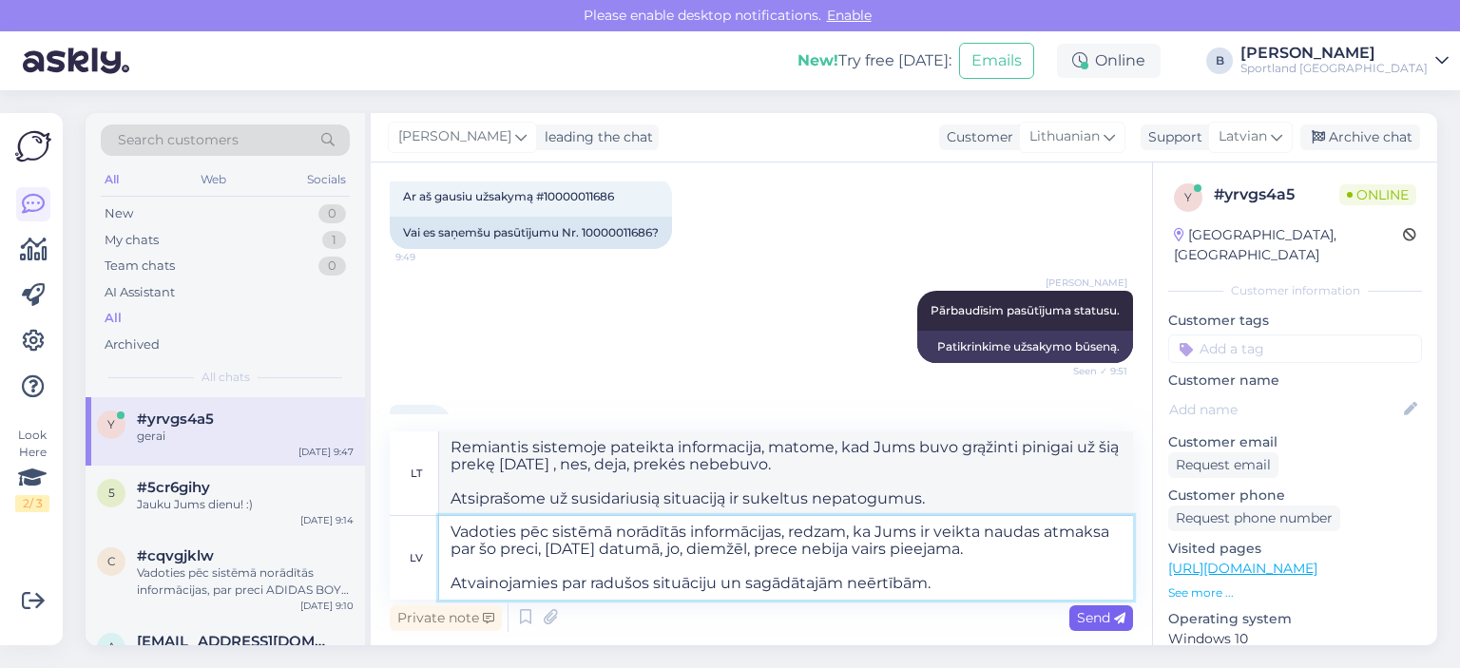
type textarea "Vadoties pēc sistēmā norādītās informācijas, redzam, ka Jums ir veikta naudas a…"
click at [1108, 617] on span "Send" at bounding box center [1101, 617] width 48 height 17
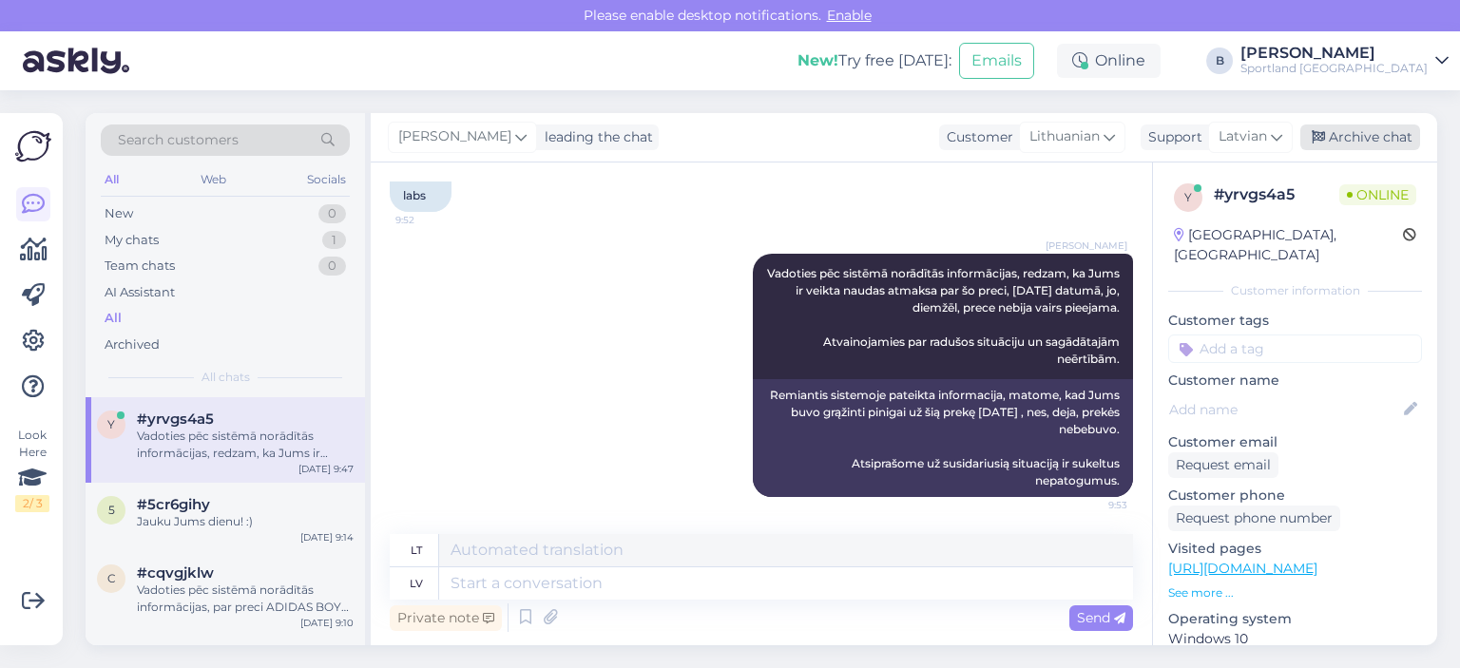
click at [1379, 136] on div "Archive chat" at bounding box center [1360, 137] width 120 height 26
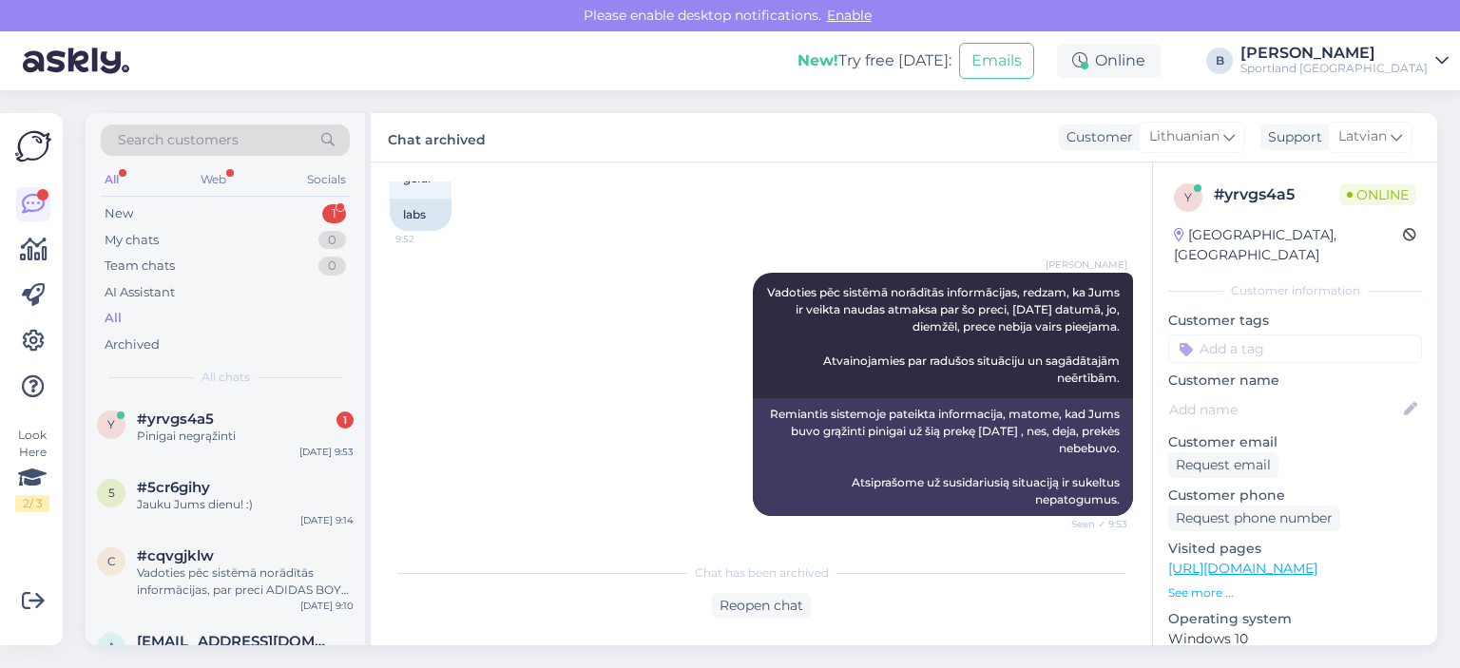
scroll to position [1004, 0]
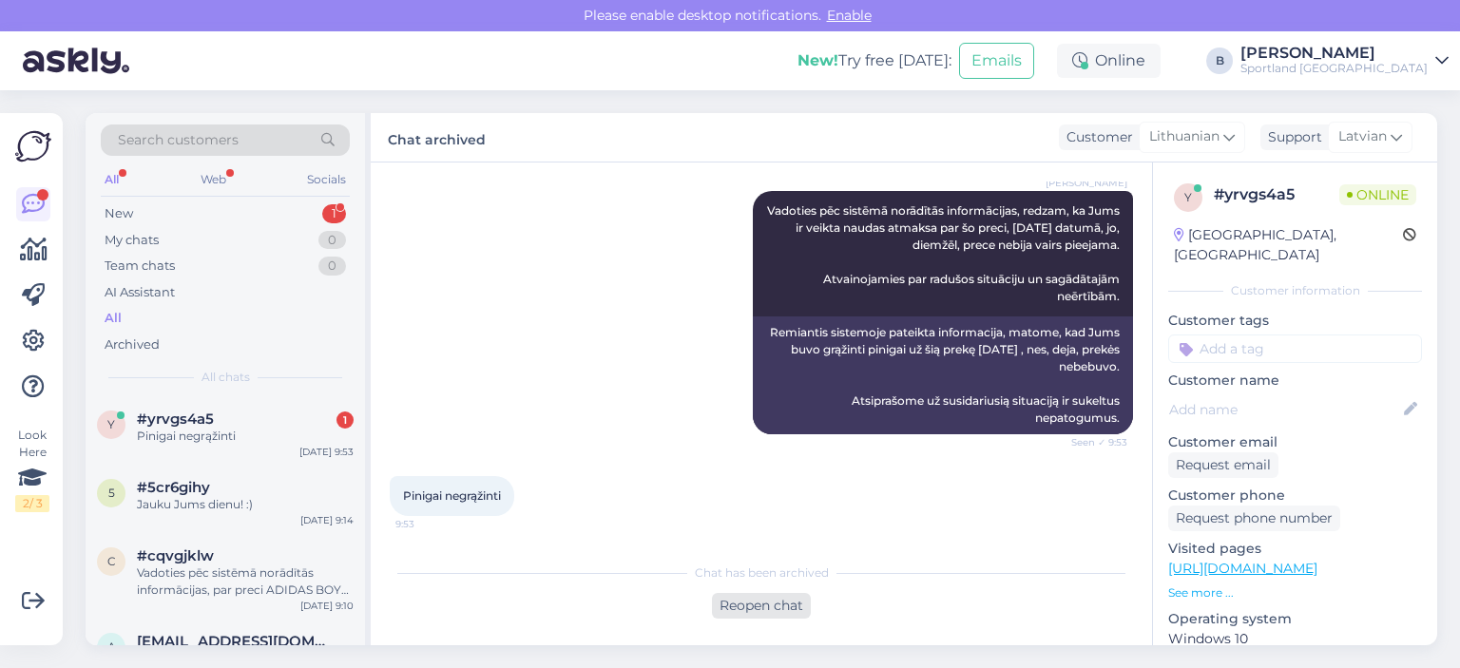
click at [756, 607] on div "Reopen chat" at bounding box center [761, 606] width 99 height 26
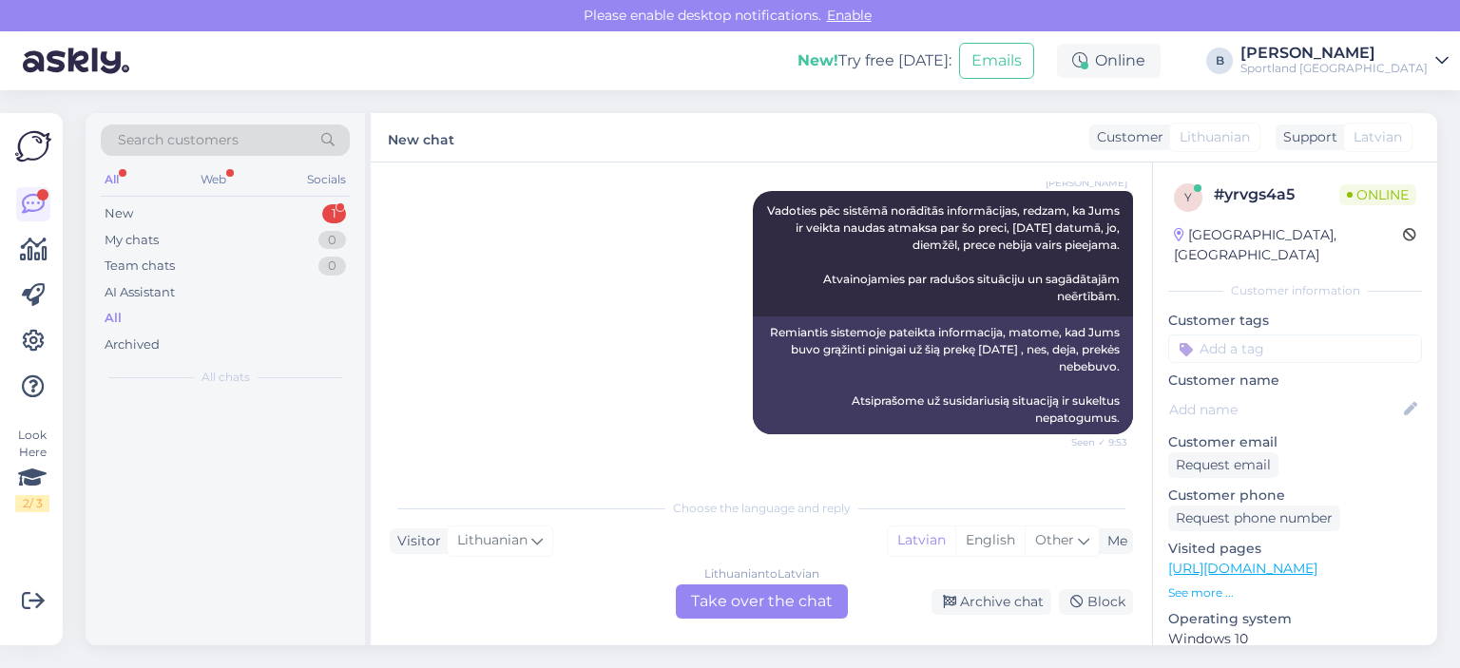
scroll to position [1043, 0]
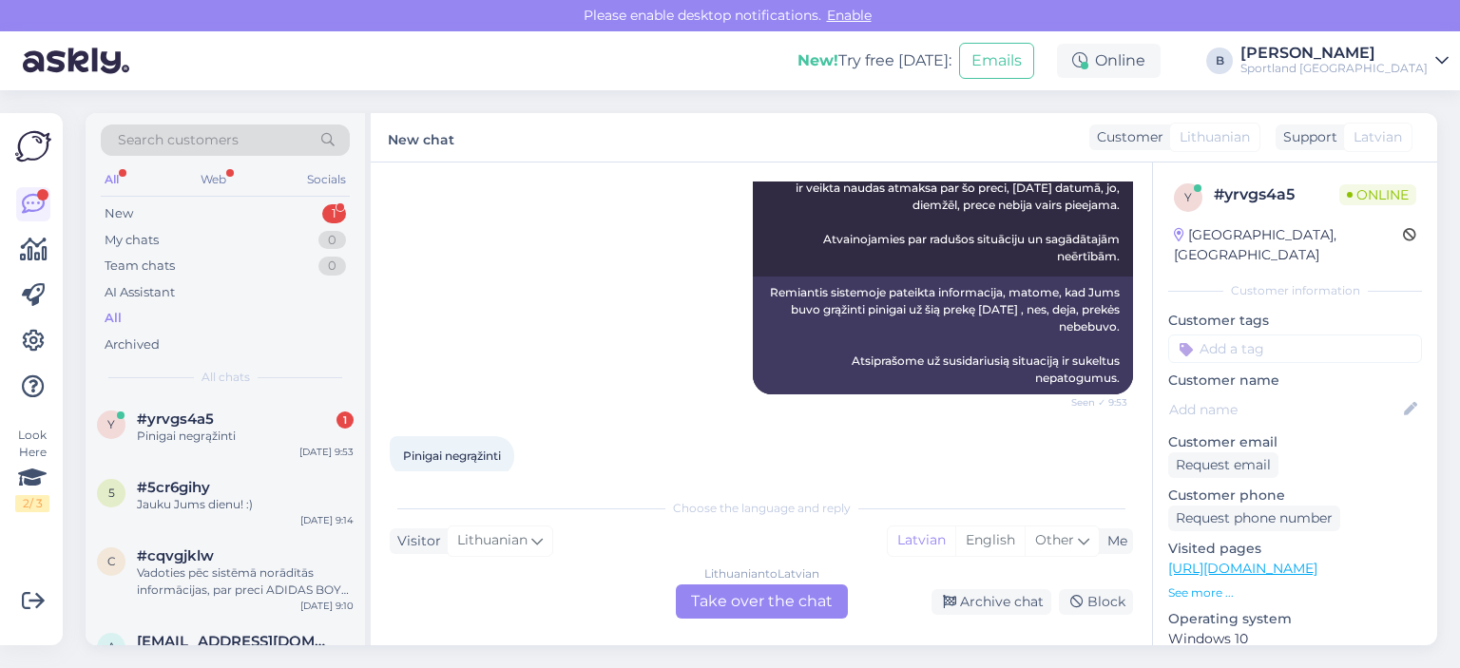
click at [783, 609] on div "Lithuanian to Latvian Take over the chat" at bounding box center [762, 601] width 172 height 34
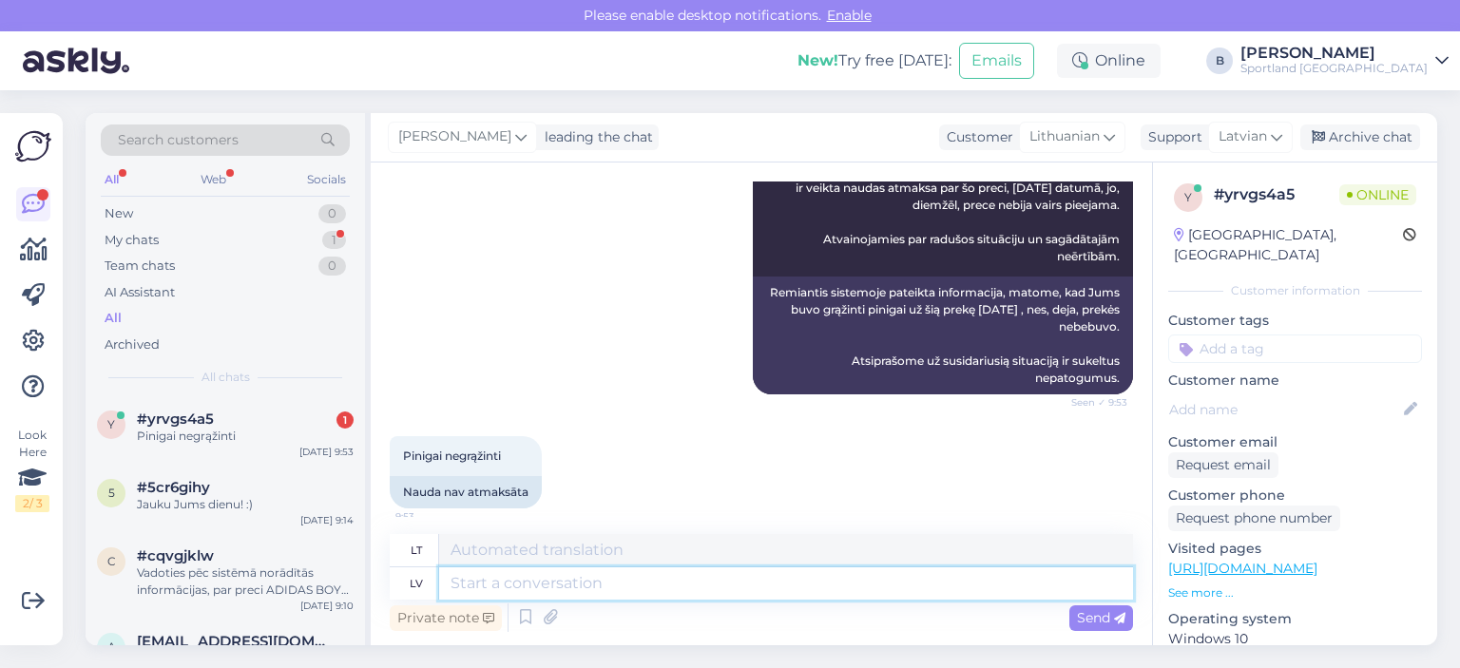
click at [636, 584] on textarea at bounding box center [786, 583] width 694 height 32
type textarea "Nauda v"
type textarea "Pinigai"
type textarea "Nauda var n"
type textarea "Pinigai gali"
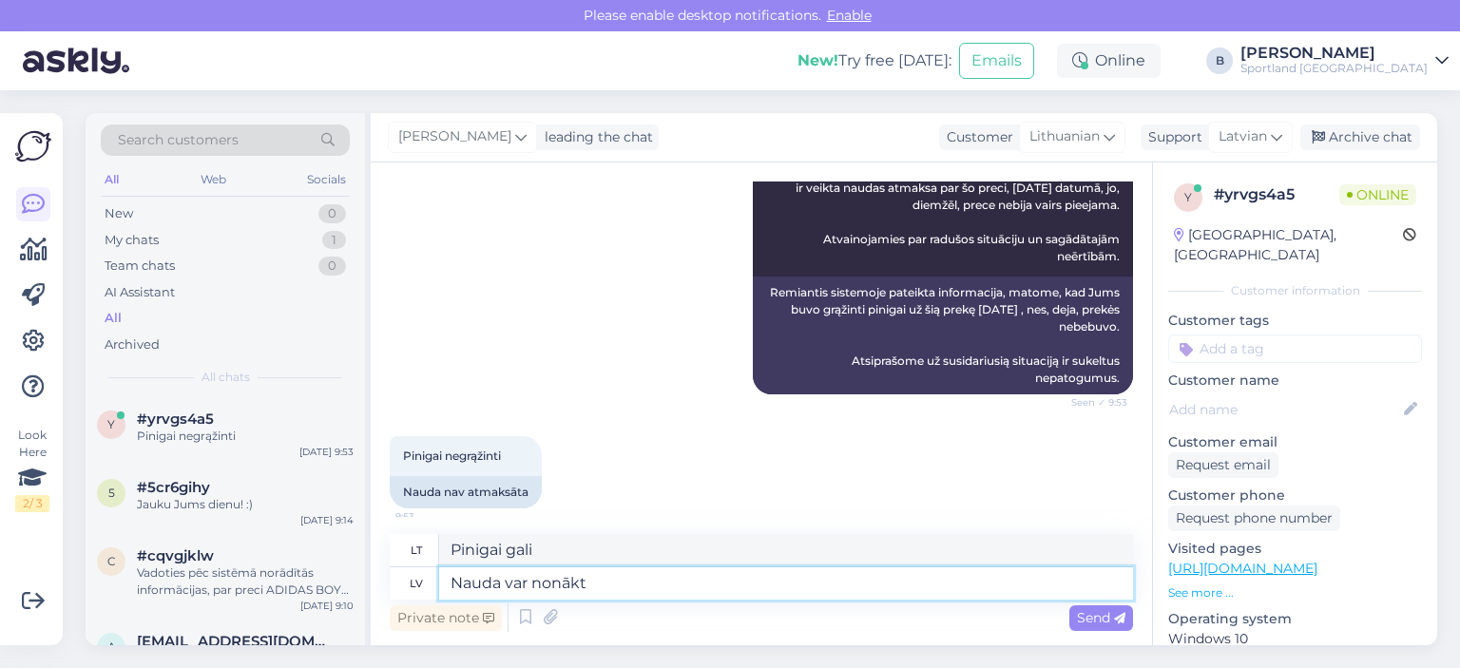
type textarea "[PERSON_NAME] var nonākt n"
type textarea "Pinigai gali ateiti"
type textarea "Nauda var nonākt bankas k"
type textarea "Pinigai gali eiti į banką"
type textarea "Nauda var nonākt bankas kontā 3"
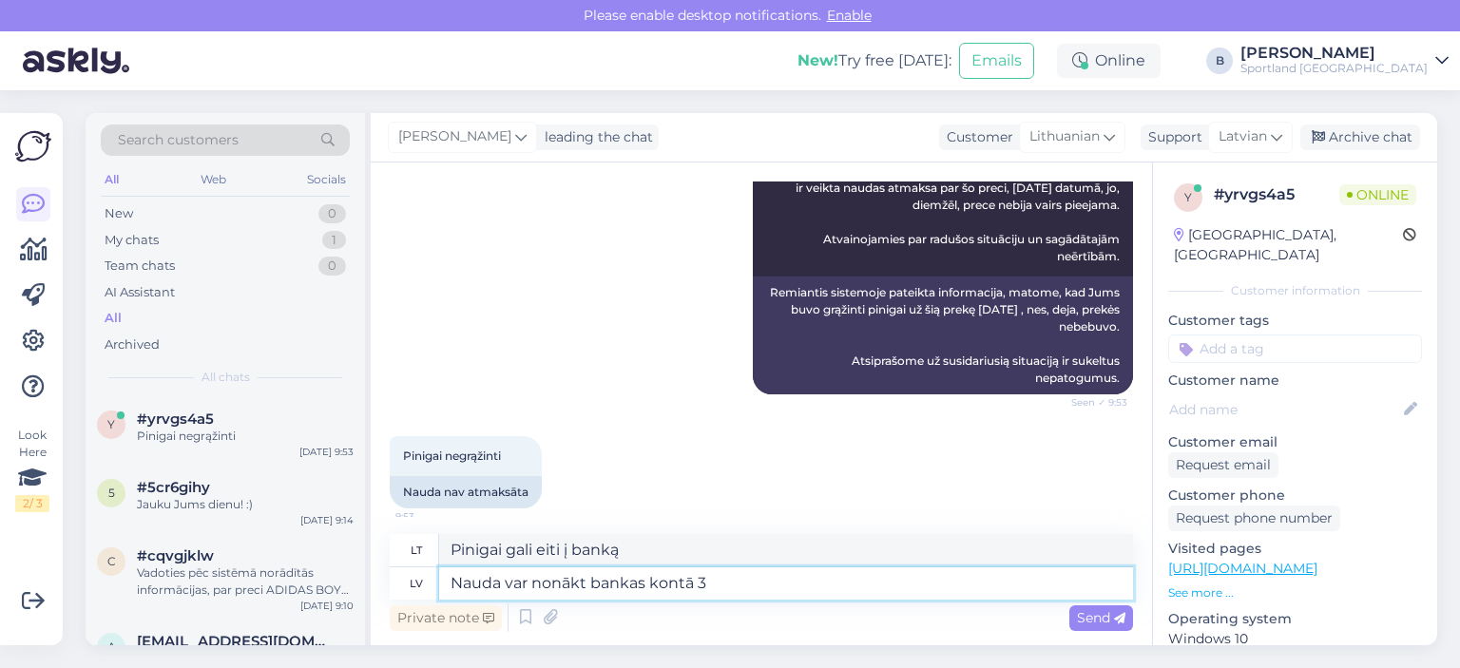
type textarea "Pinigai gali būti pervesti į banko sąskaitą"
type textarea "Nauda var nonākt bankas kontā 3 d"
type textarea "Pinigai gali būti pervesti į banko sąskaitą 3"
type textarea "Nauda var nonākt bankas kontā 3 dienu la"
type textarea "Pinigai gali pasiekti jūsų banko sąskaitą per 3 dienas"
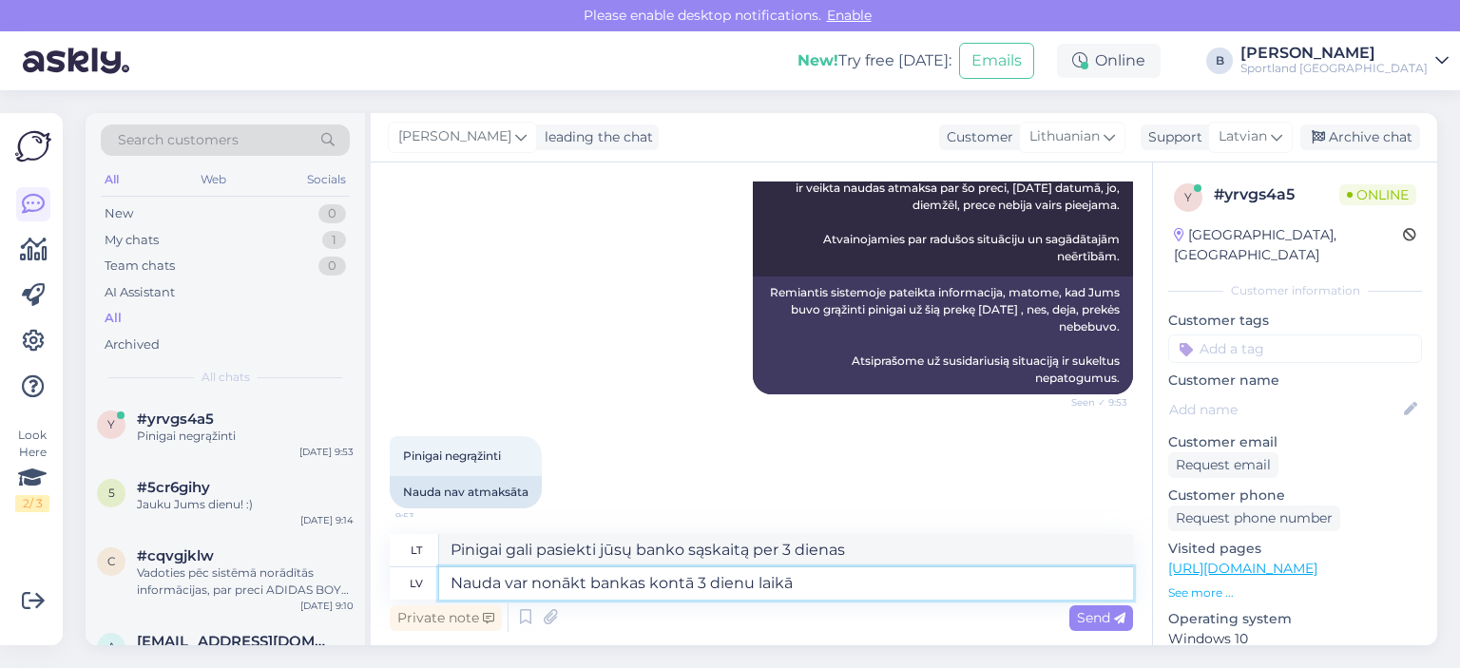
type textarea "Nauda var nonākt bankas kontā 3 dienu laikā."
type textarea "Pinigai į jūsų banko sąskaitą gali atvykti per 3 dienas."
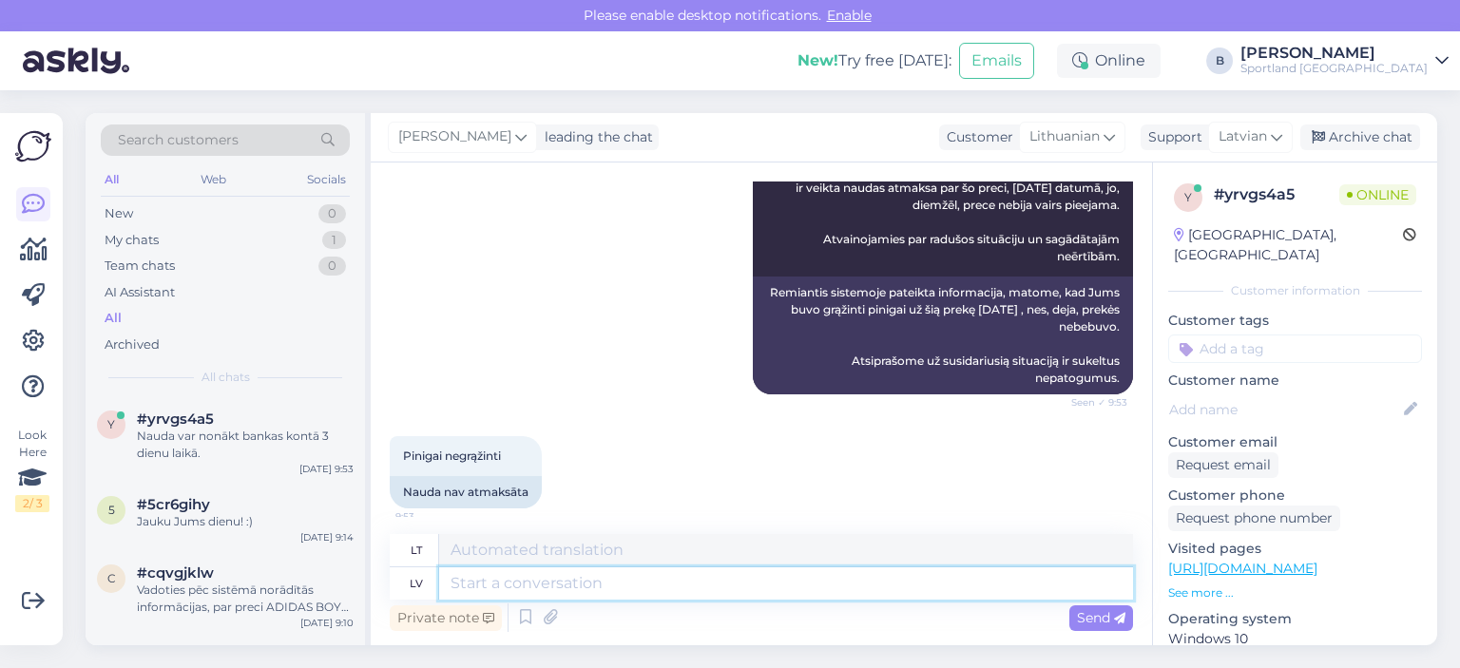
scroll to position [1169, 0]
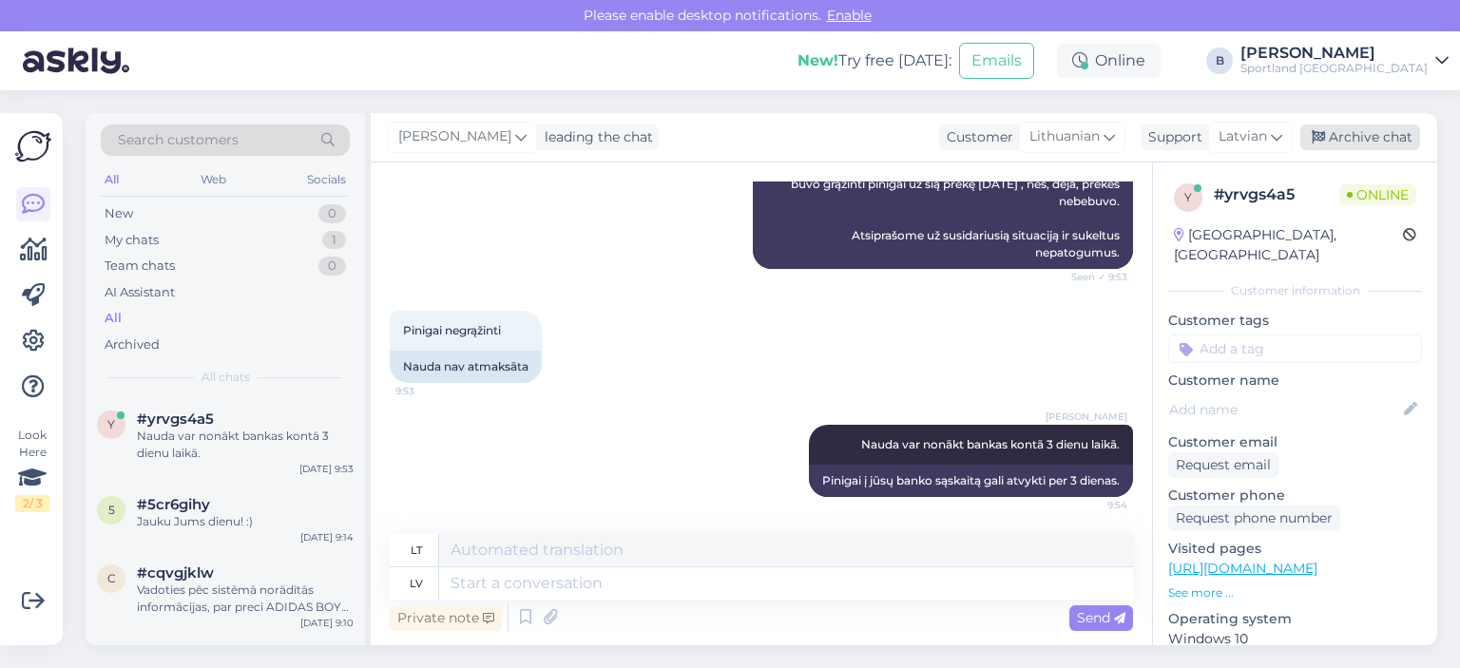
click at [1334, 141] on div "Archive chat" at bounding box center [1360, 137] width 120 height 26
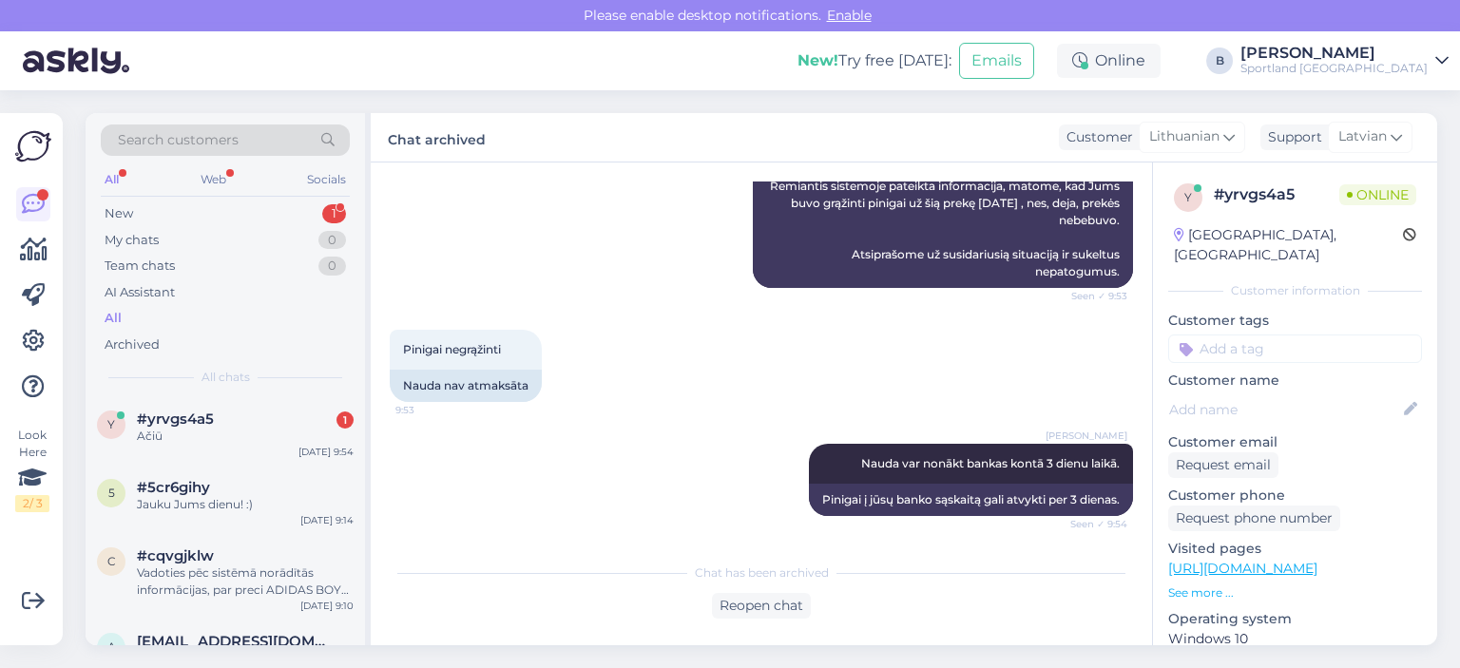
scroll to position [1232, 0]
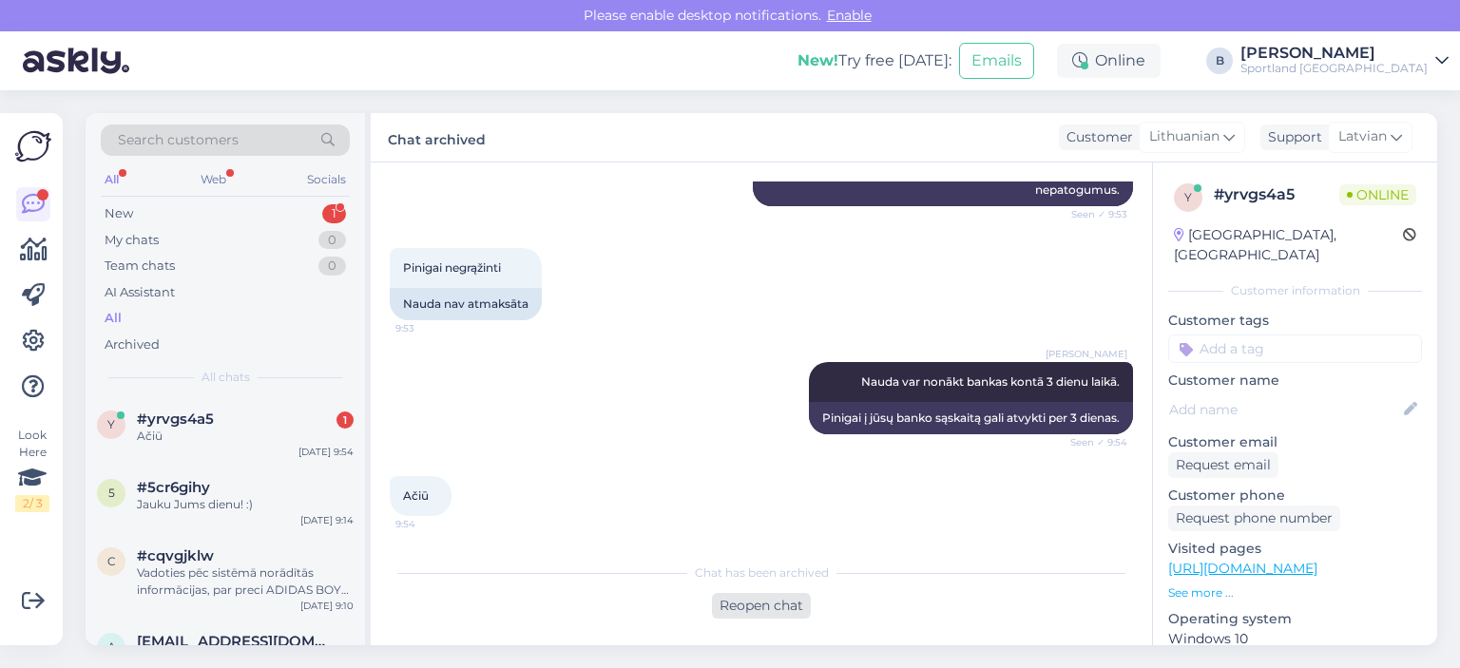
click at [775, 604] on div "Reopen chat" at bounding box center [761, 606] width 99 height 26
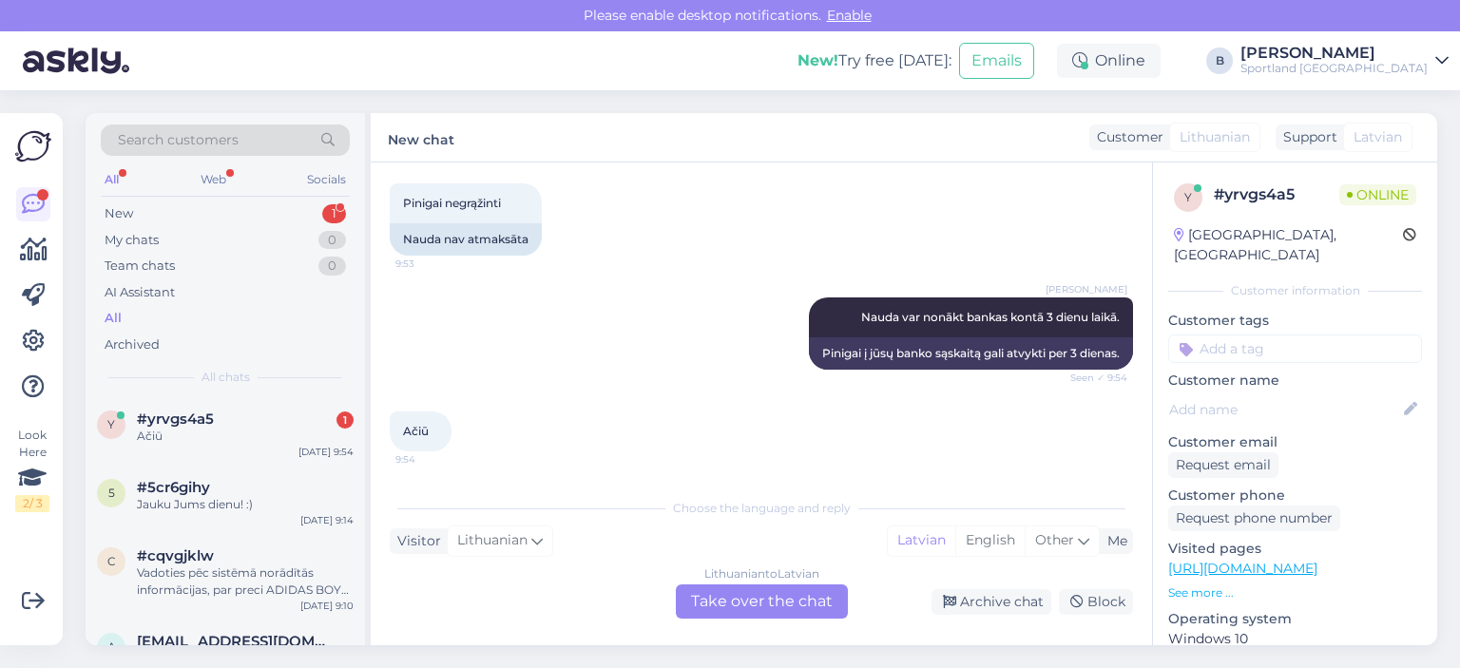
click at [804, 595] on div "Lithuanian to Latvian Take over the chat" at bounding box center [762, 601] width 172 height 34
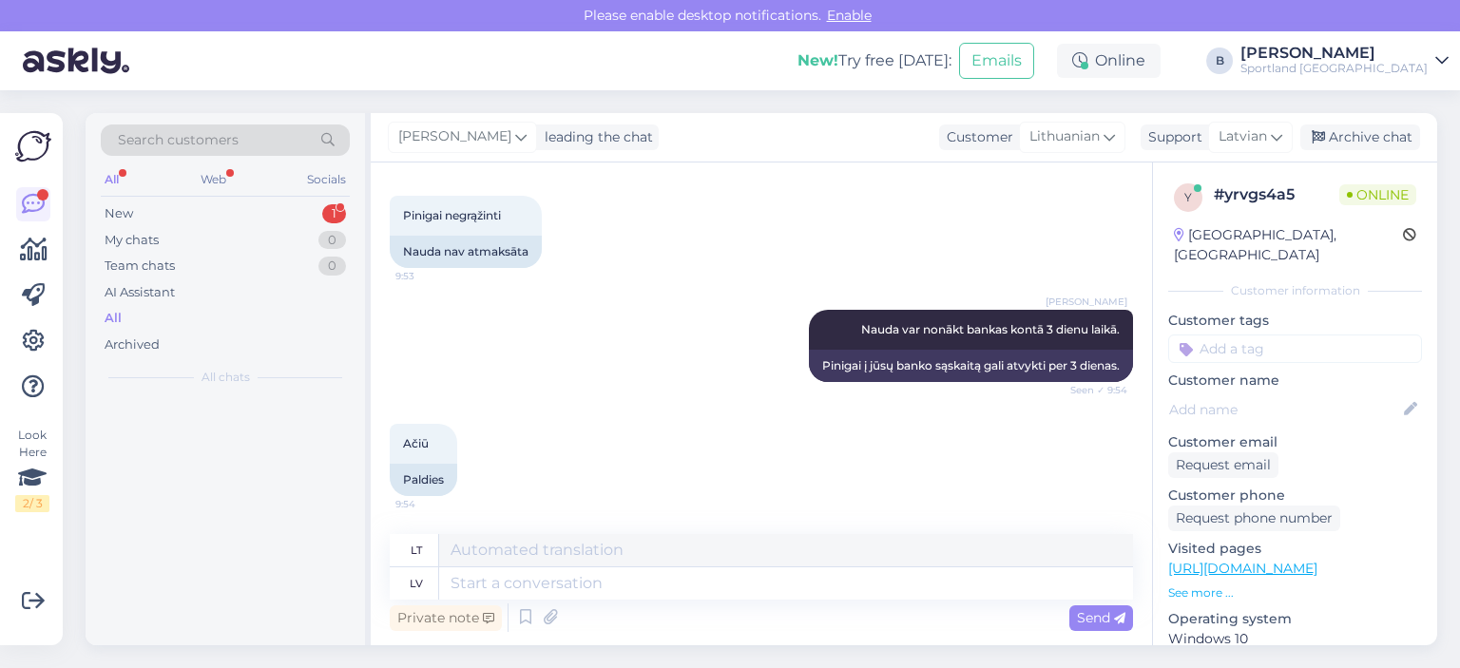
scroll to position [1283, 0]
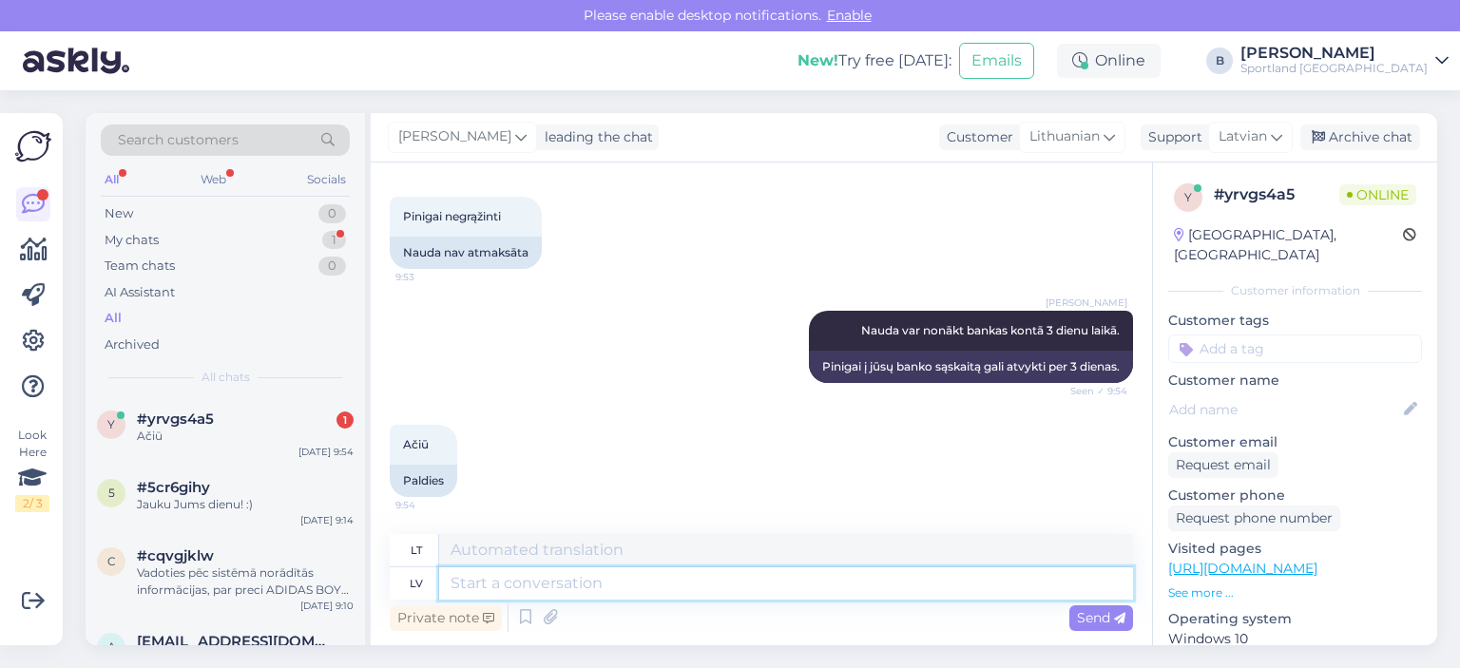
click at [753, 586] on textarea at bounding box center [786, 583] width 694 height 32
type textarea "[PERSON_NAME]"
type textarea "Nicos"
type textarea "[PERSON_NAME] dien"
type textarea "Malonu susipažinti"
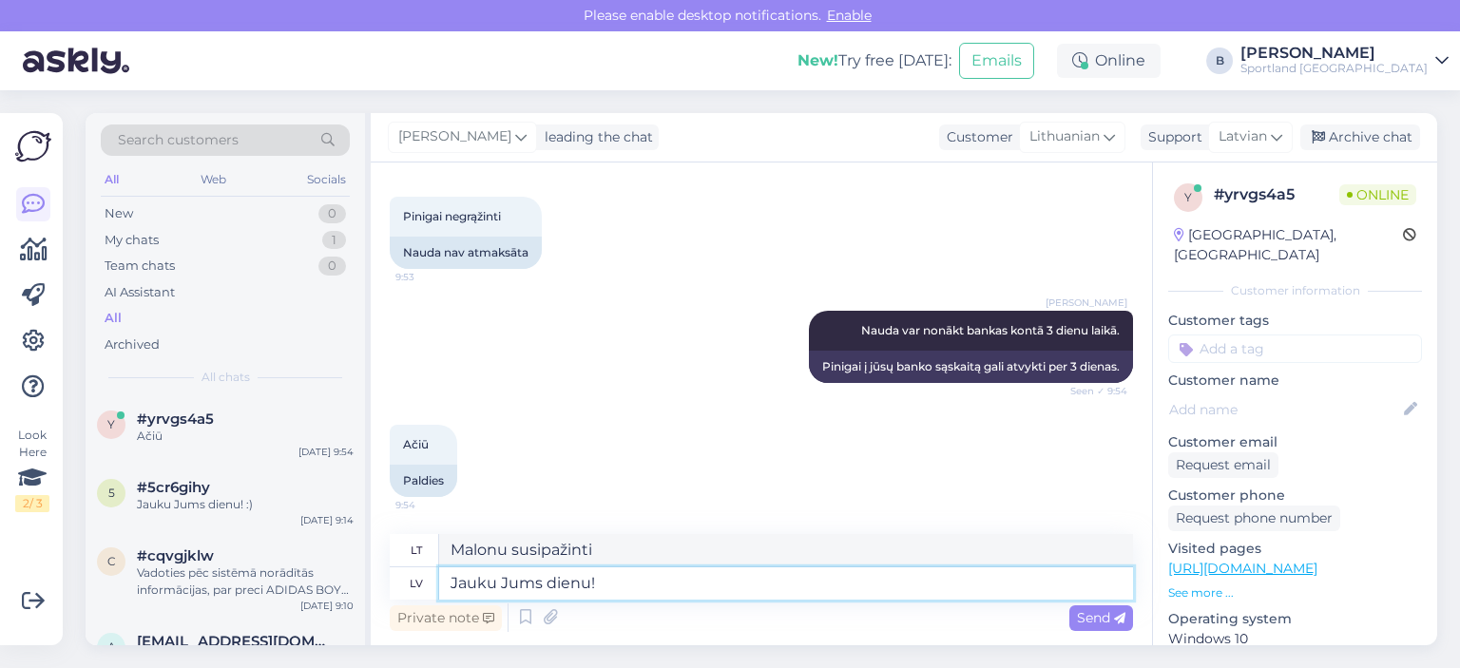
type textarea "Jauku Jums dienu!"
type textarea "Geros dienos!"
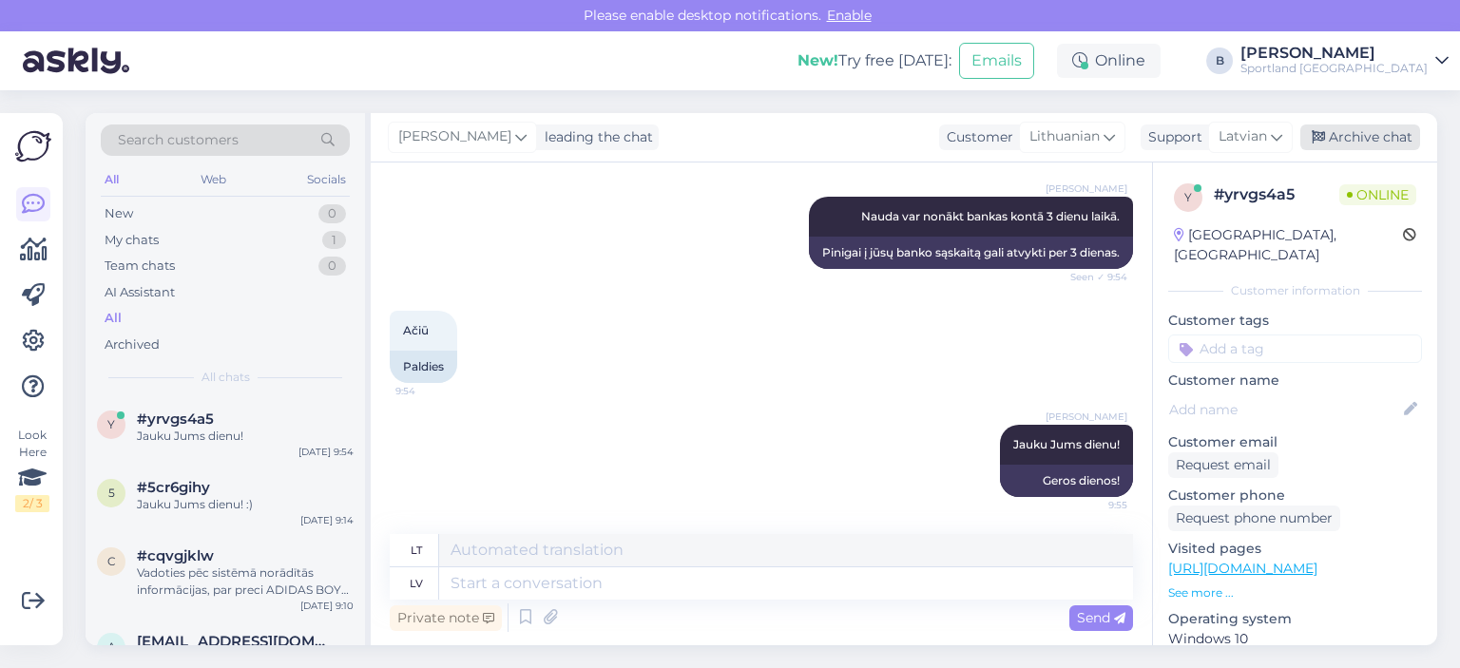
click at [1368, 140] on div "Archive chat" at bounding box center [1360, 137] width 120 height 26
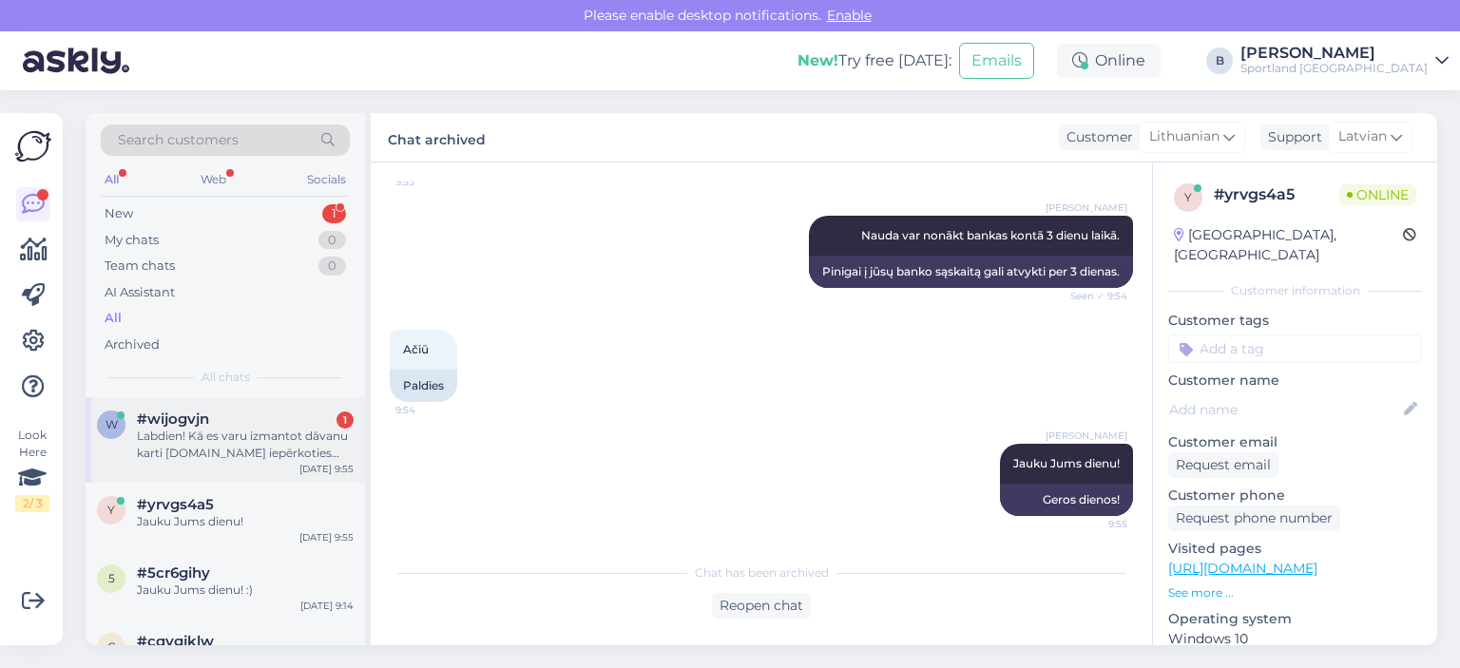
click at [210, 450] on div "Labdien! Kā es varu izmantot dāvanu karti [DOMAIN_NAME] iepērkoties internetvei…" at bounding box center [245, 445] width 217 height 34
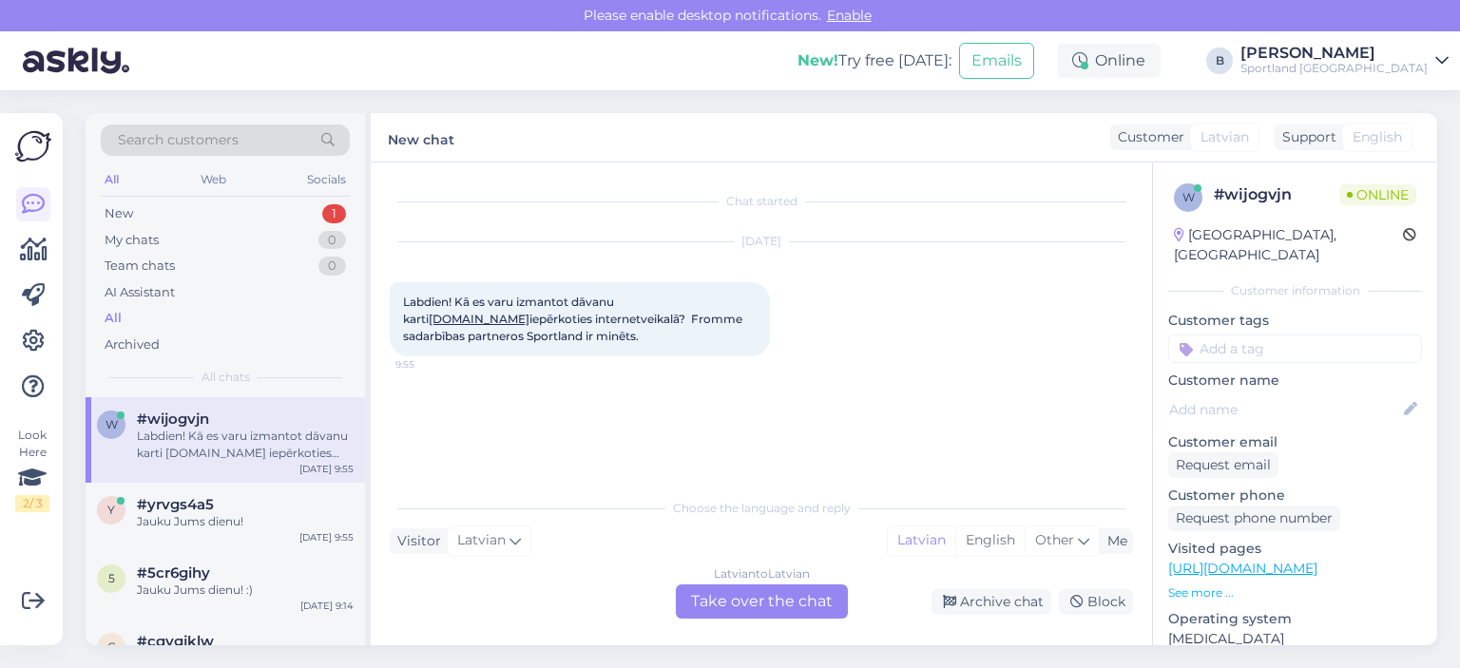
scroll to position [0, 0]
click at [756, 596] on div "Latvian to Latvian Take over the chat" at bounding box center [762, 601] width 172 height 34
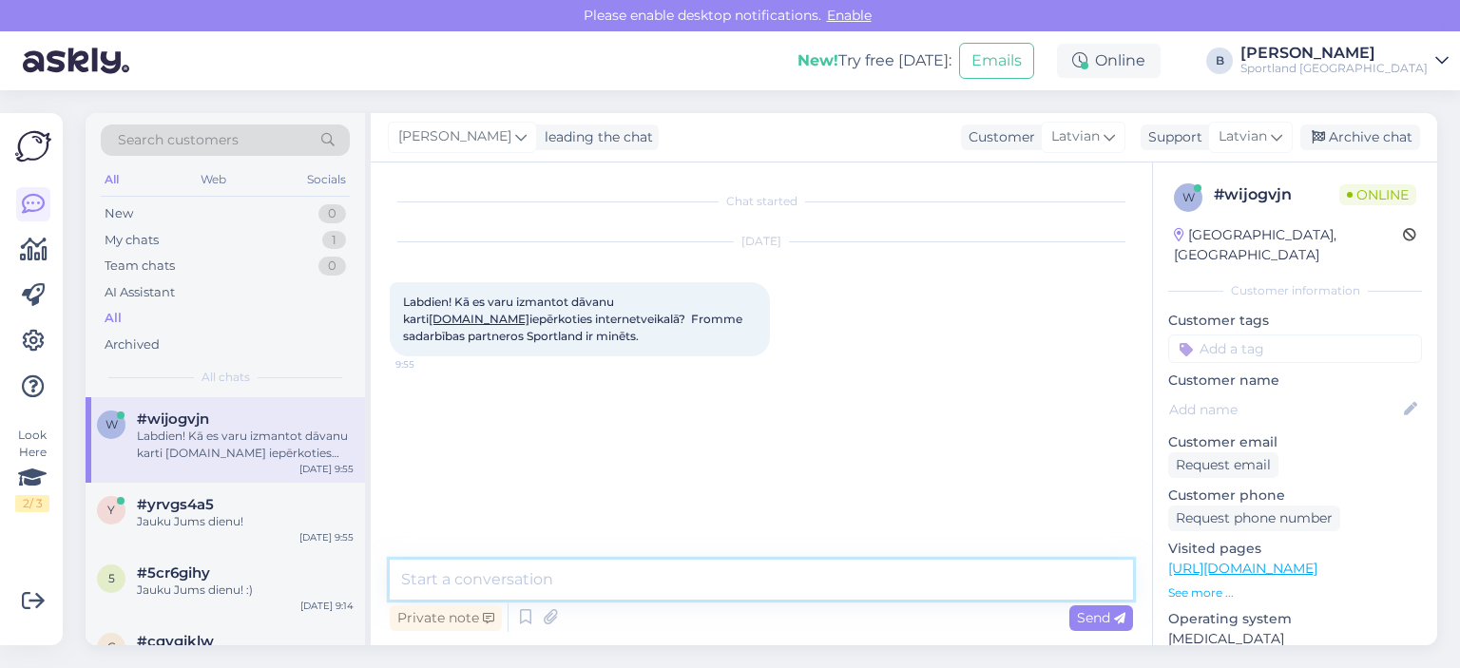
click at [758, 586] on textarea at bounding box center [761, 580] width 743 height 40
type textarea "Labdien, tas būs iespējams tikai klātienes veikalos."
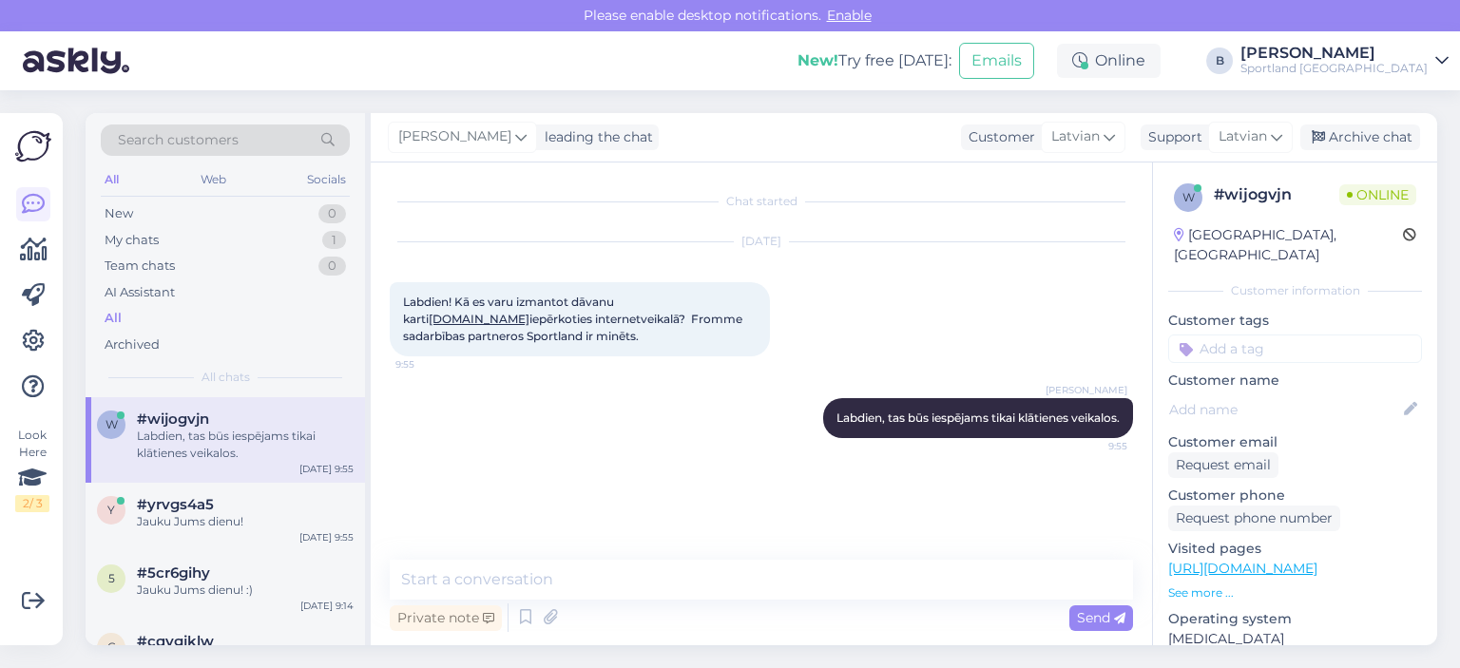
click at [1371, 150] on div "[PERSON_NAME] leading the chat Customer Latvian Support Latvian Arabic Belarusi…" at bounding box center [904, 137] width 1066 height 49
click at [1359, 144] on div "Archive chat" at bounding box center [1360, 137] width 120 height 26
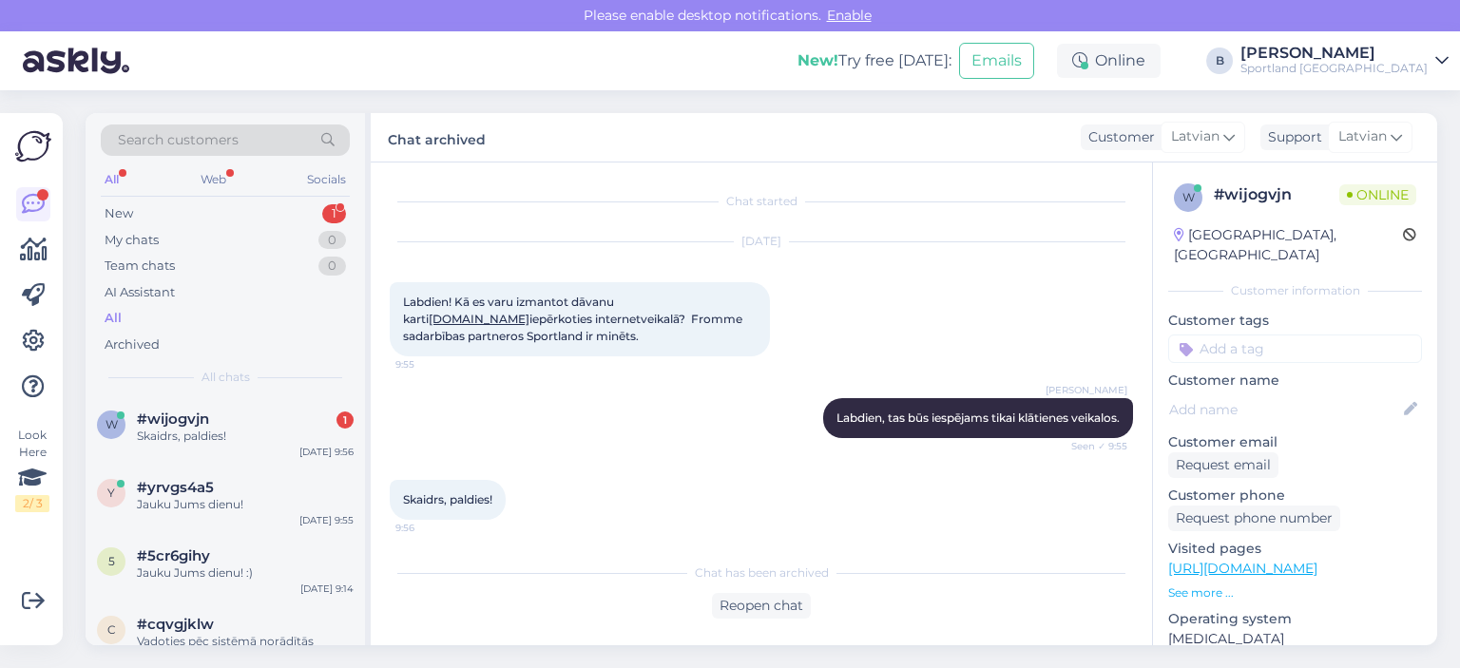
scroll to position [4, 0]
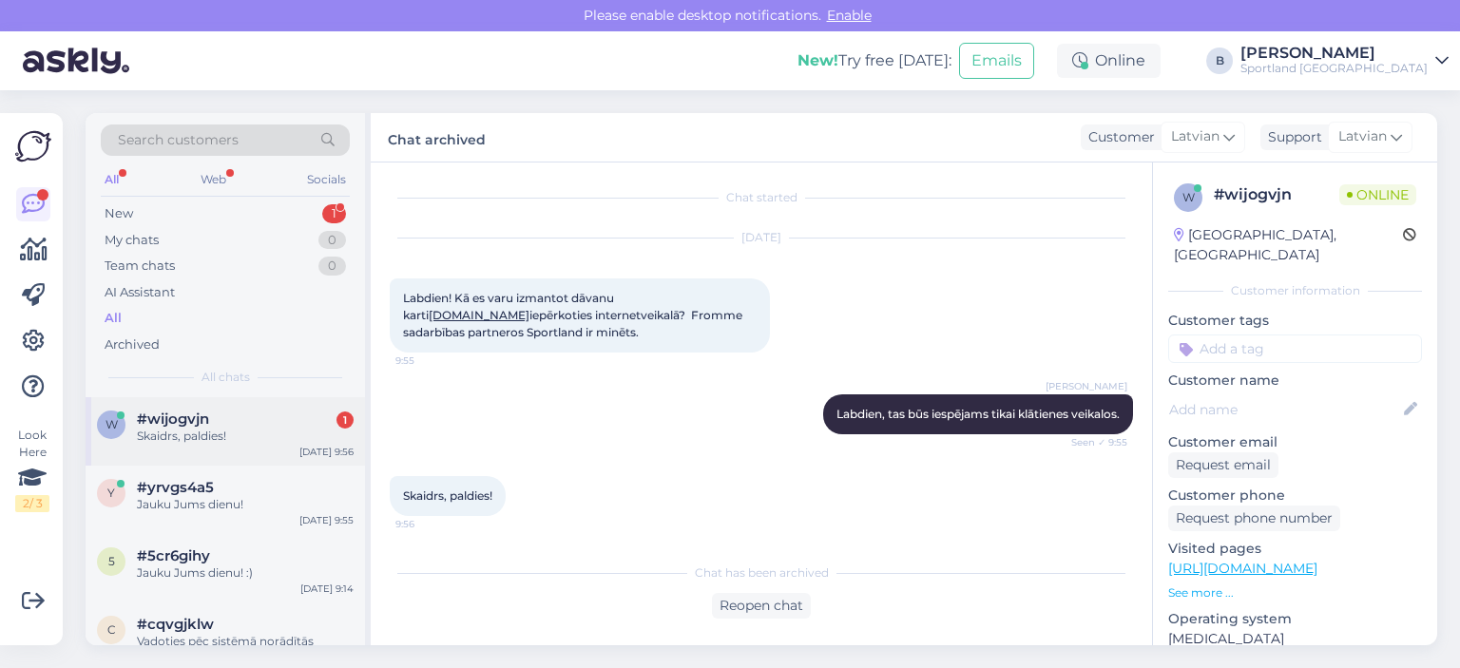
click at [240, 432] on div "Skaidrs, paldies!" at bounding box center [245, 436] width 217 height 17
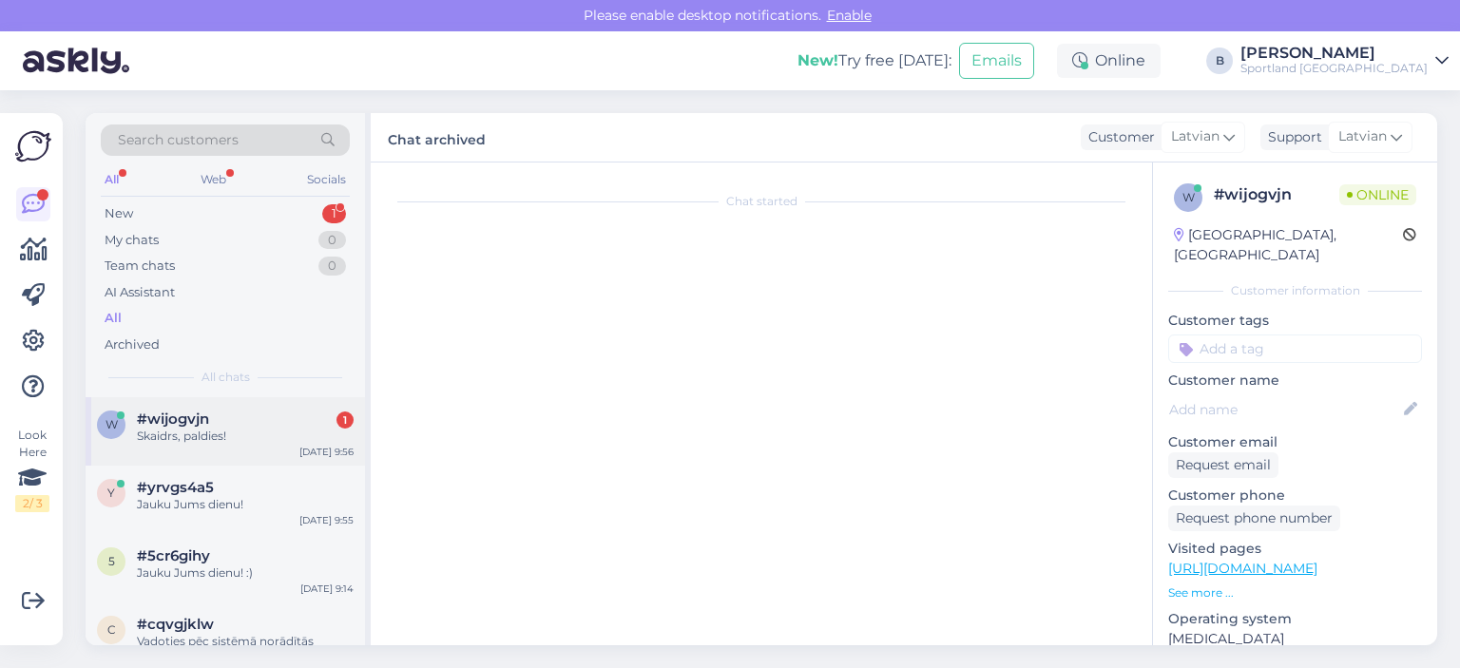
scroll to position [68, 0]
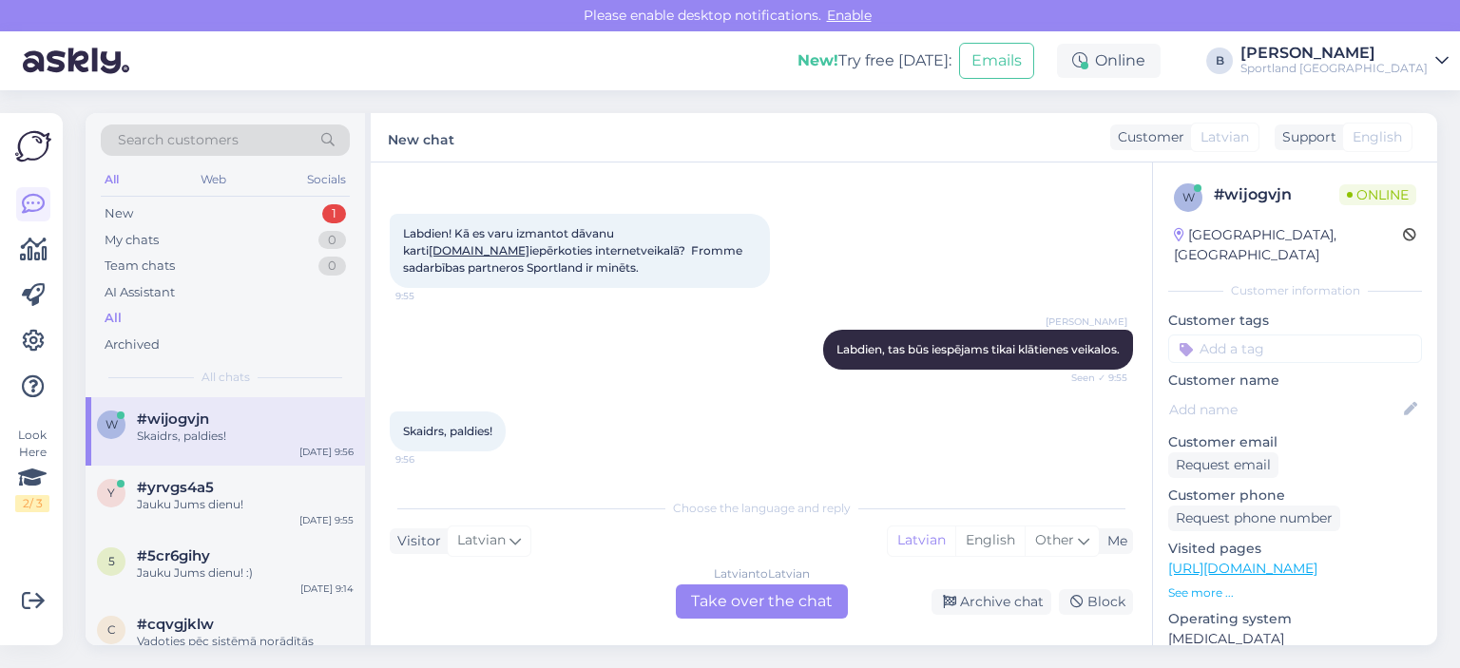
click at [762, 605] on div "Latvian to Latvian Take over the chat" at bounding box center [762, 601] width 172 height 34
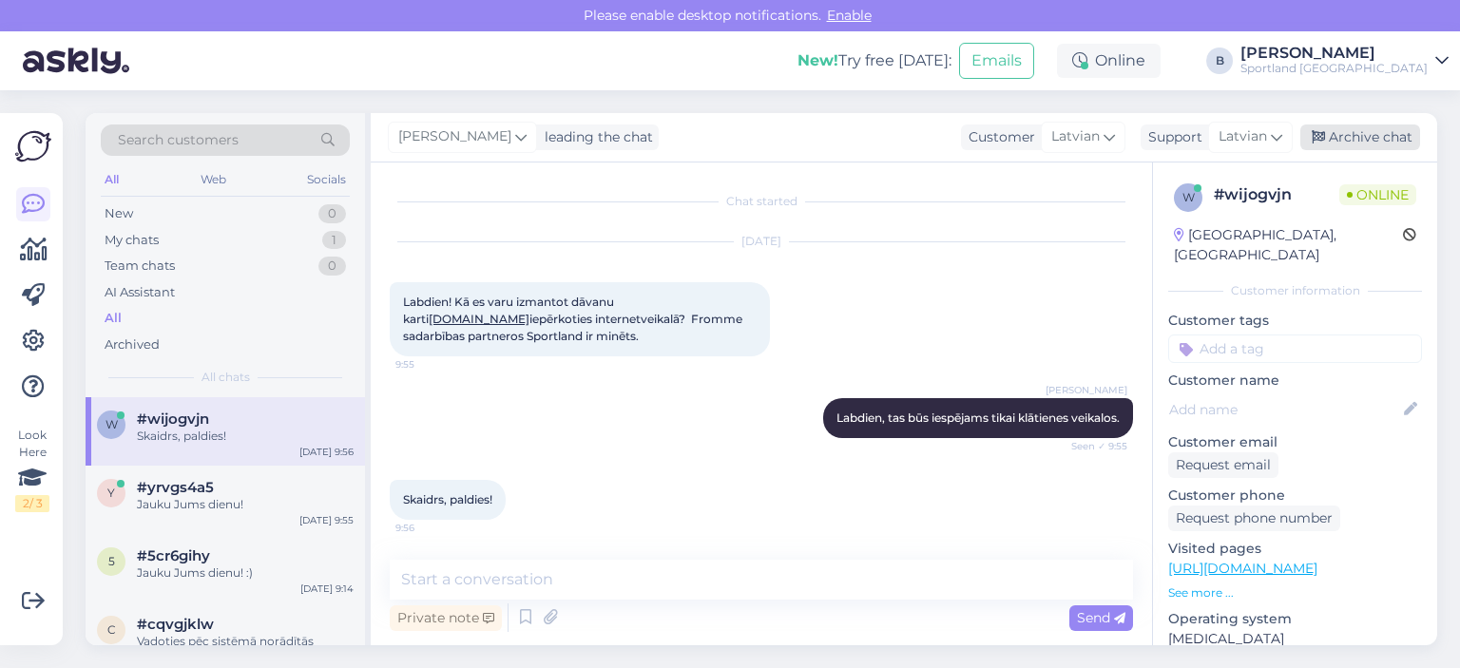
click at [1386, 142] on div "Archive chat" at bounding box center [1360, 137] width 120 height 26
